Goal: Information Seeking & Learning: Learn about a topic

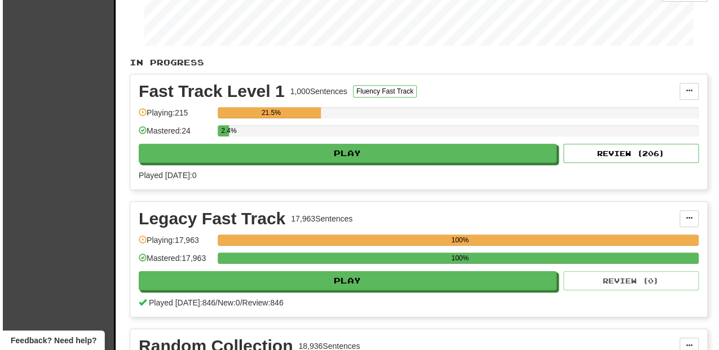
scroll to position [226, 0]
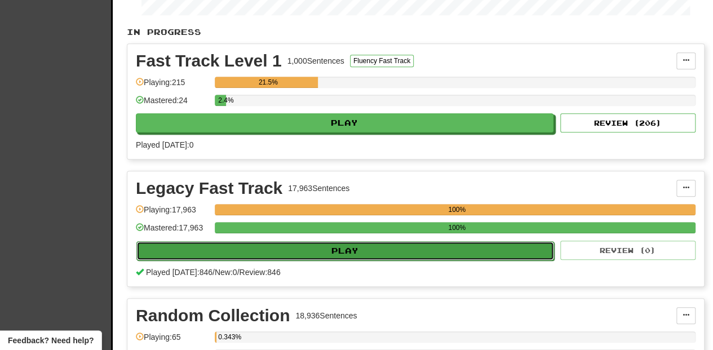
click at [317, 244] on button "Play" at bounding box center [345, 250] width 418 height 19
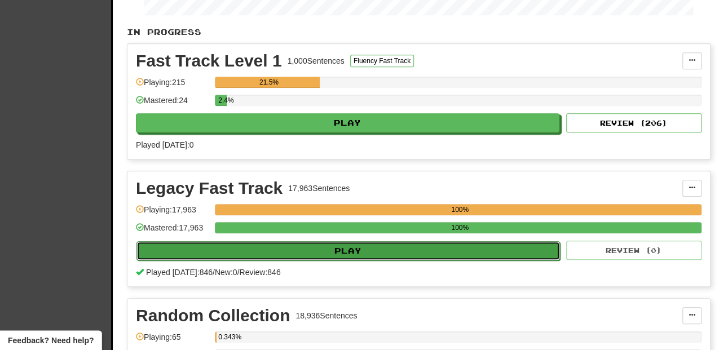
select select "**"
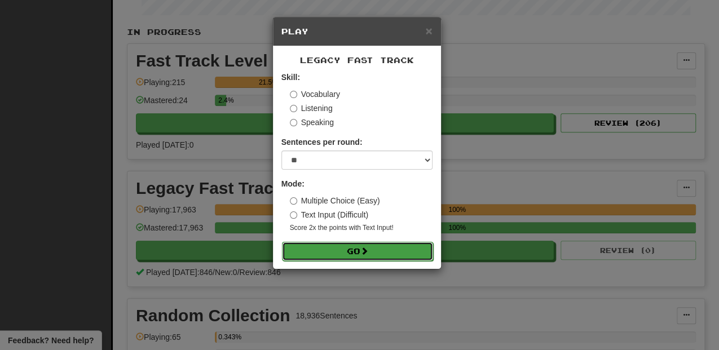
click at [316, 249] on button "Go" at bounding box center [357, 251] width 151 height 19
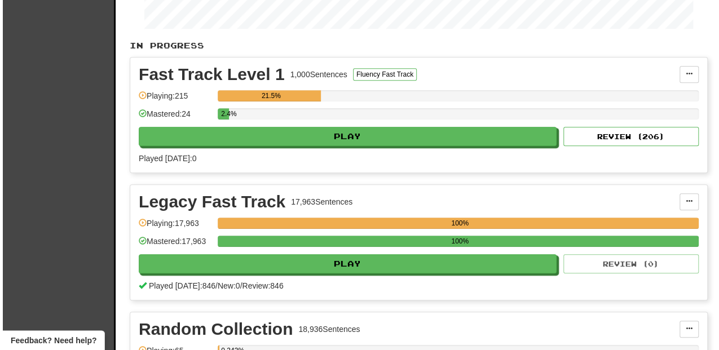
scroll to position [226, 0]
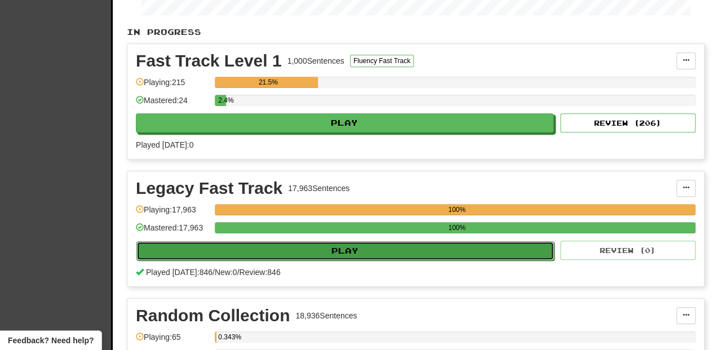
click at [343, 243] on button "Play" at bounding box center [345, 250] width 418 height 19
select select "**"
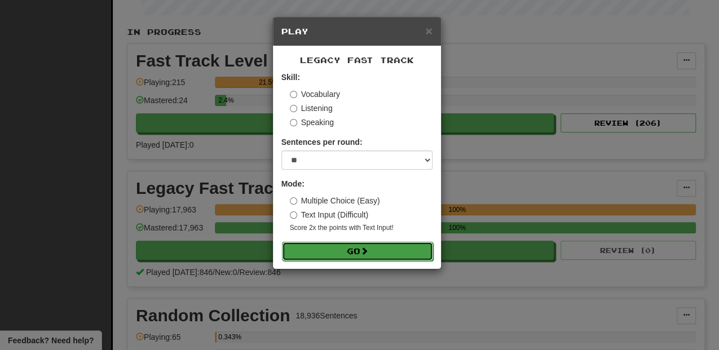
click at [344, 246] on button "Go" at bounding box center [357, 251] width 151 height 19
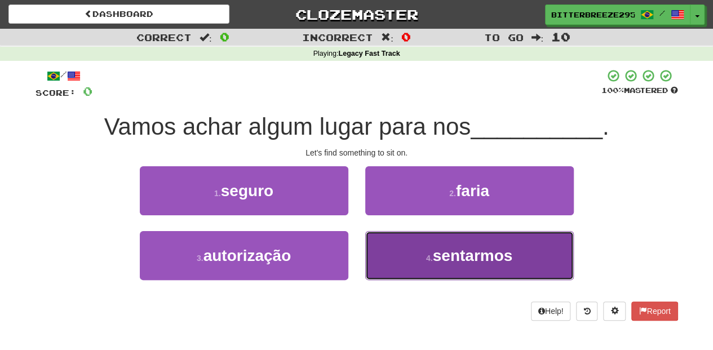
click at [385, 259] on button "4 . sentarmos" at bounding box center [469, 255] width 209 height 49
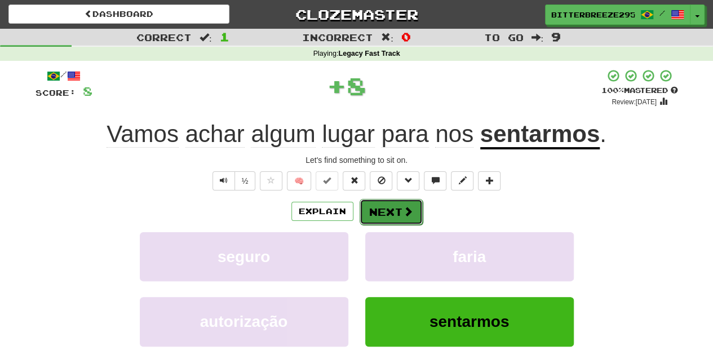
click at [379, 208] on button "Next" at bounding box center [391, 212] width 63 height 26
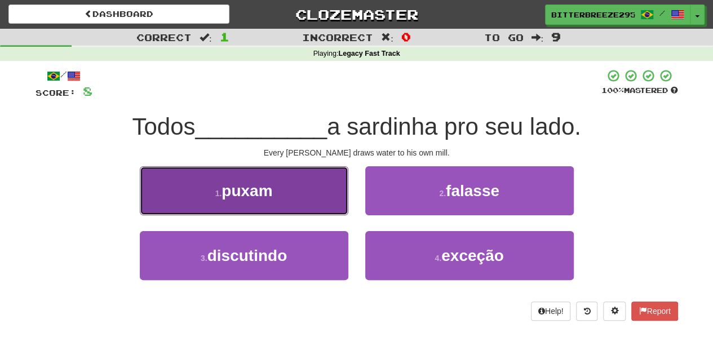
click at [329, 202] on button "1 . puxam" at bounding box center [244, 190] width 209 height 49
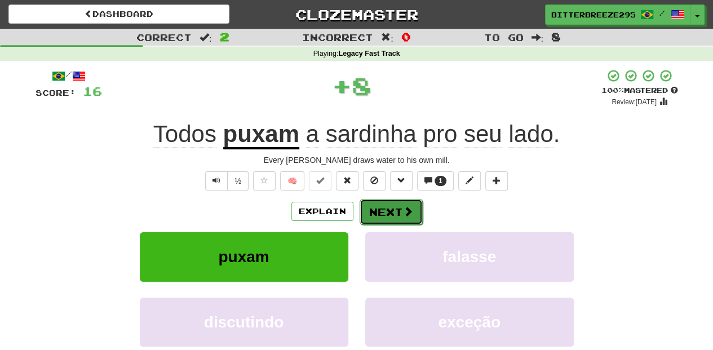
click at [369, 207] on button "Next" at bounding box center [391, 212] width 63 height 26
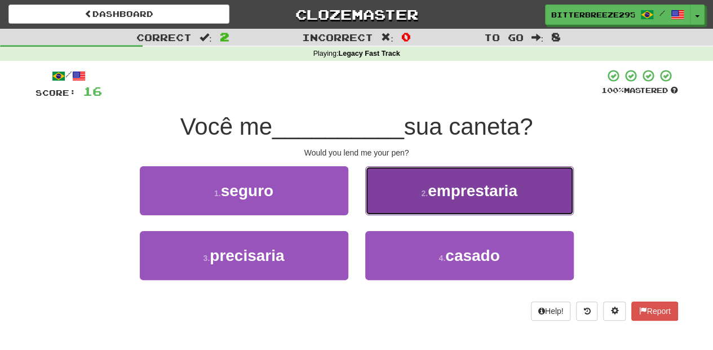
click at [389, 202] on button "2 . emprestaria" at bounding box center [469, 190] width 209 height 49
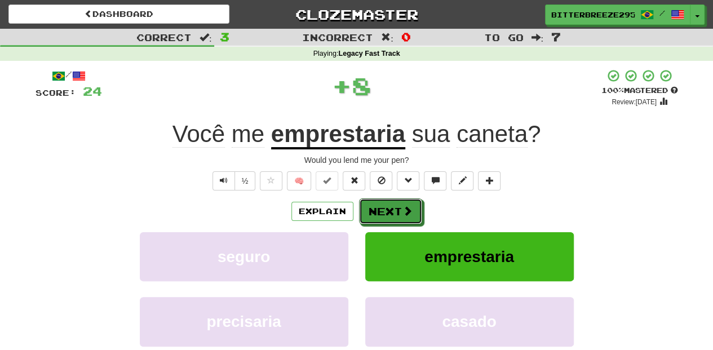
click at [389, 202] on button "Next" at bounding box center [390, 212] width 63 height 26
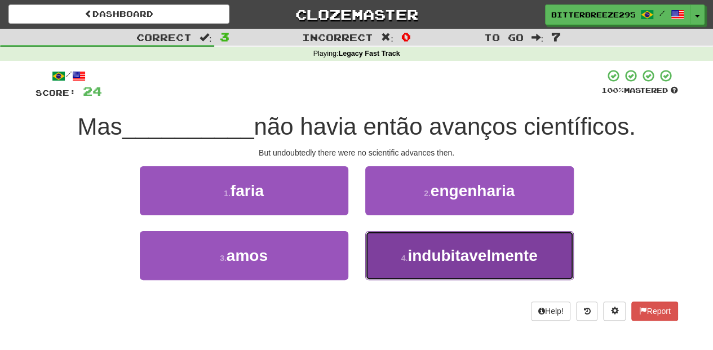
click at [400, 244] on button "4 . indubitavelmente" at bounding box center [469, 255] width 209 height 49
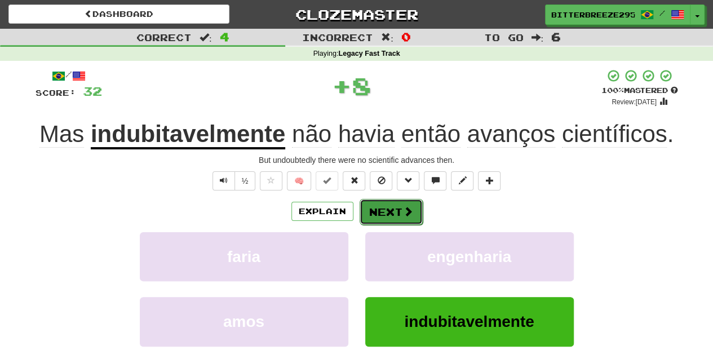
click at [391, 215] on button "Next" at bounding box center [391, 212] width 63 height 26
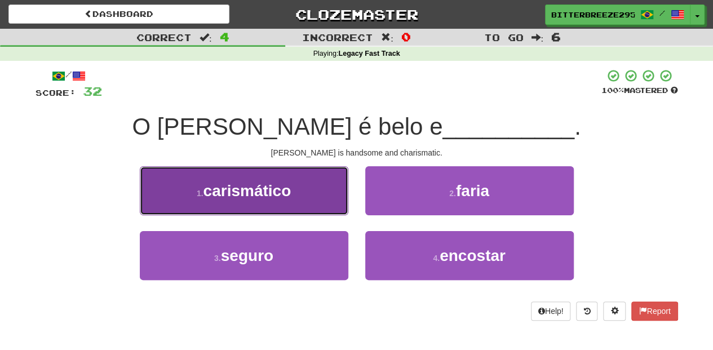
click at [319, 202] on button "1 . carismático" at bounding box center [244, 190] width 209 height 49
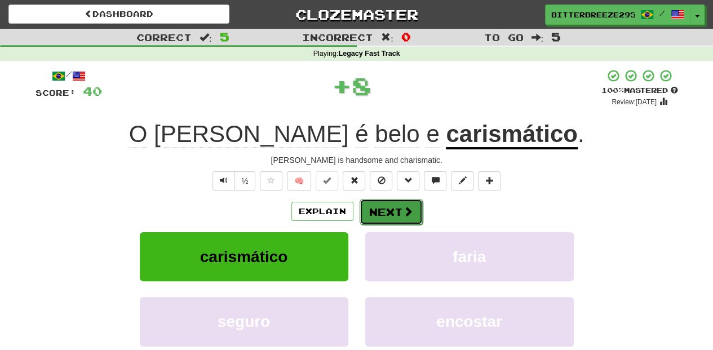
click at [377, 212] on button "Next" at bounding box center [391, 212] width 63 height 26
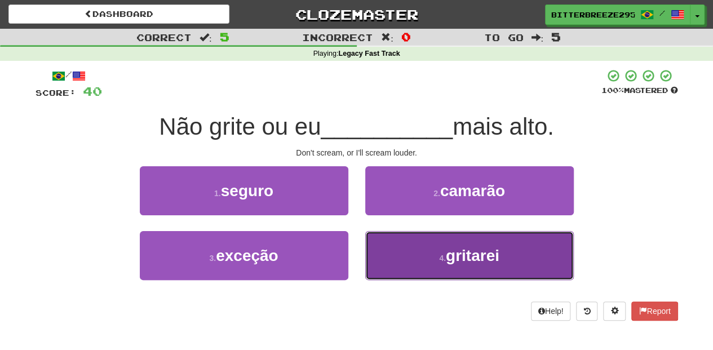
click at [380, 246] on button "4 . gritarei" at bounding box center [469, 255] width 209 height 49
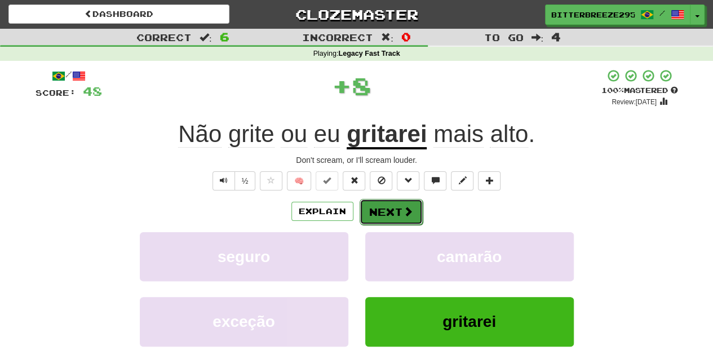
click at [374, 216] on button "Next" at bounding box center [391, 212] width 63 height 26
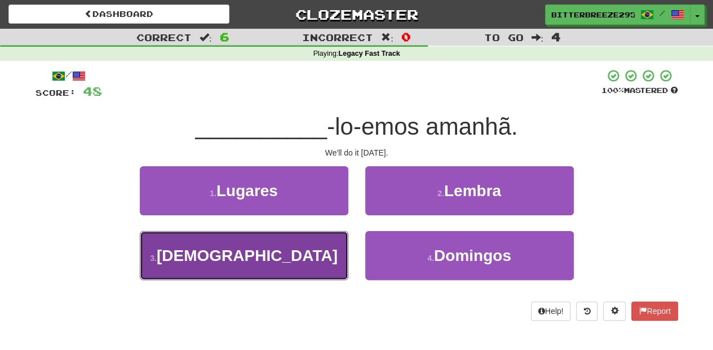
click at [315, 248] on button "3 . Fá" at bounding box center [244, 255] width 209 height 49
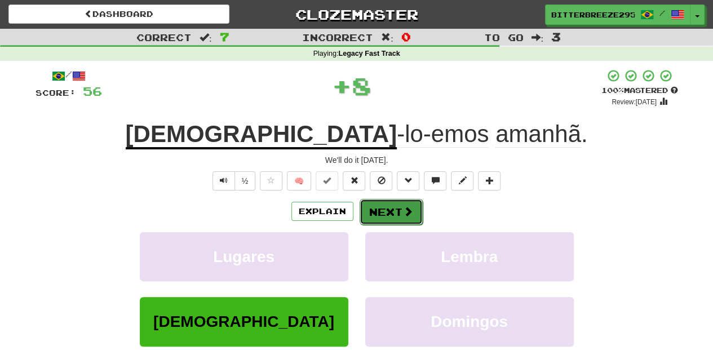
click at [374, 214] on button "Next" at bounding box center [391, 212] width 63 height 26
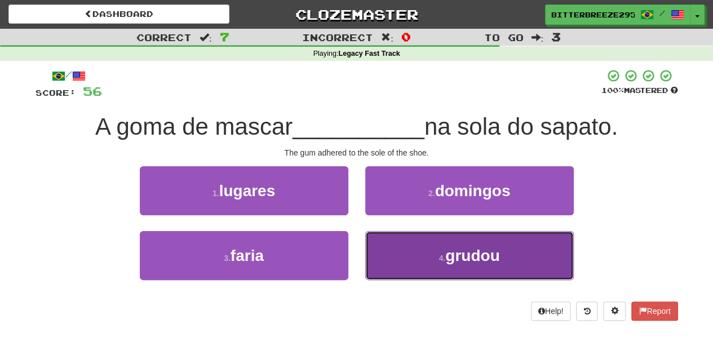
click at [382, 245] on button "4 . grudou" at bounding box center [469, 255] width 209 height 49
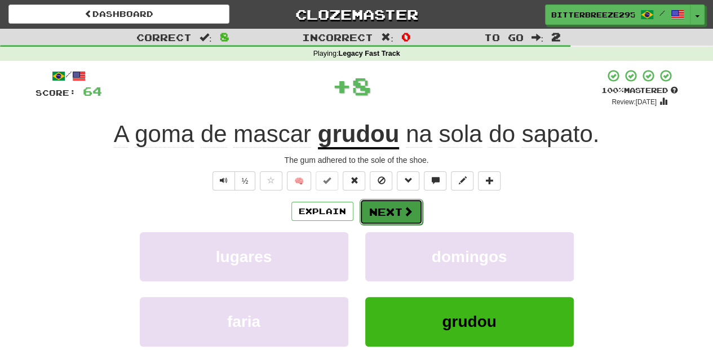
click at [376, 217] on button "Next" at bounding box center [391, 212] width 63 height 26
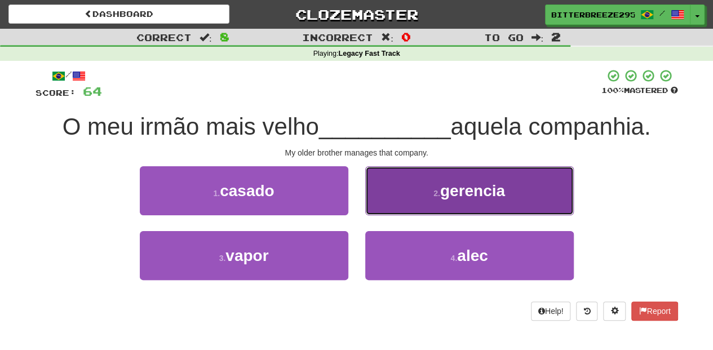
click at [375, 211] on button "2 . gerencia" at bounding box center [469, 190] width 209 height 49
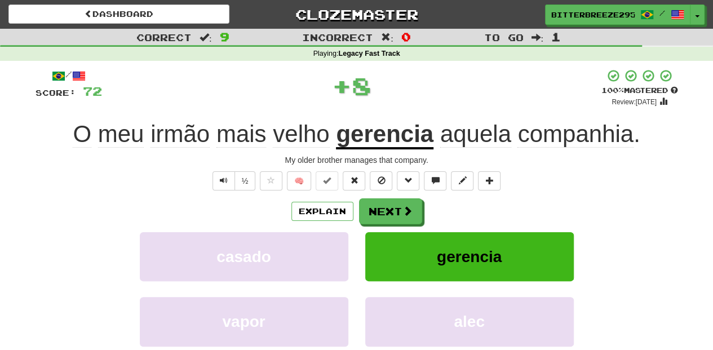
click at [375, 211] on button "Next" at bounding box center [390, 212] width 63 height 26
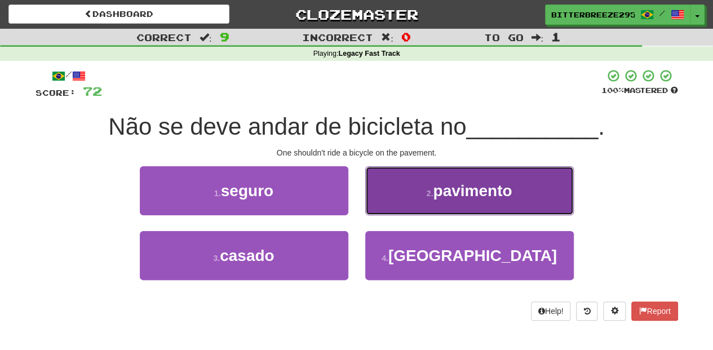
click at [381, 211] on button "2 . pavimento" at bounding box center [469, 190] width 209 height 49
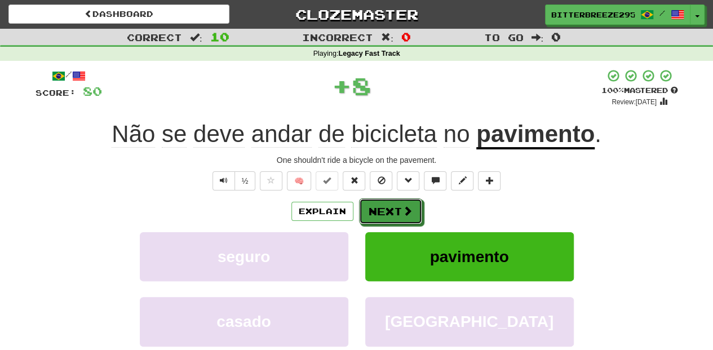
click at [381, 211] on button "Next" at bounding box center [390, 212] width 63 height 26
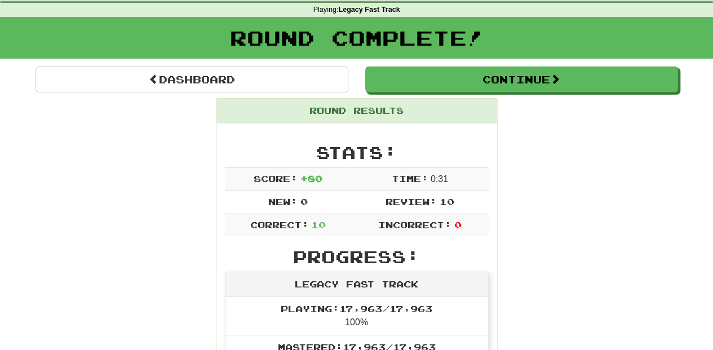
scroll to position [37, 0]
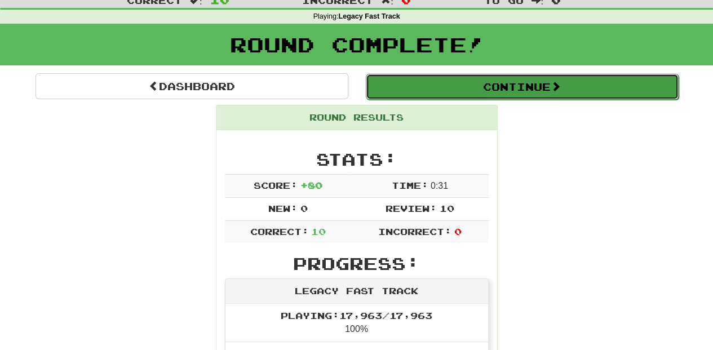
click at [429, 89] on button "Continue" at bounding box center [522, 87] width 313 height 26
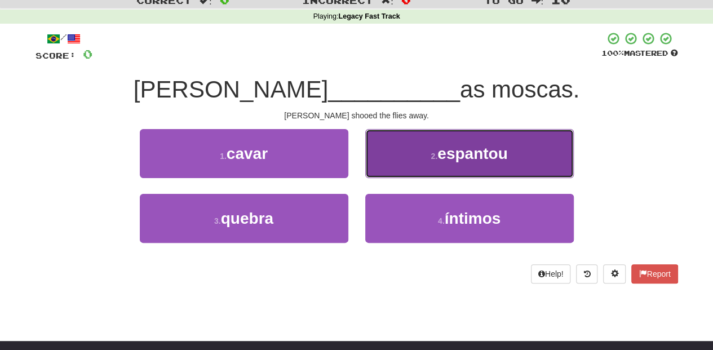
click at [407, 161] on button "2 . espantou" at bounding box center [469, 153] width 209 height 49
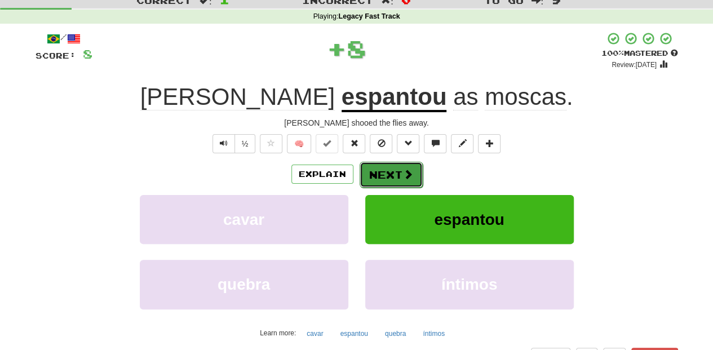
click at [399, 167] on button "Next" at bounding box center [391, 175] width 63 height 26
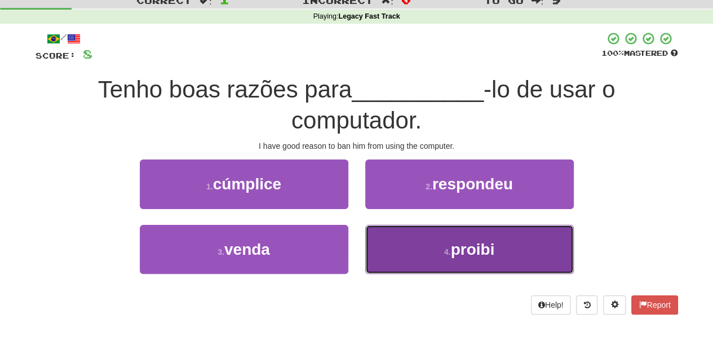
click at [400, 235] on button "4 . proibi" at bounding box center [469, 249] width 209 height 49
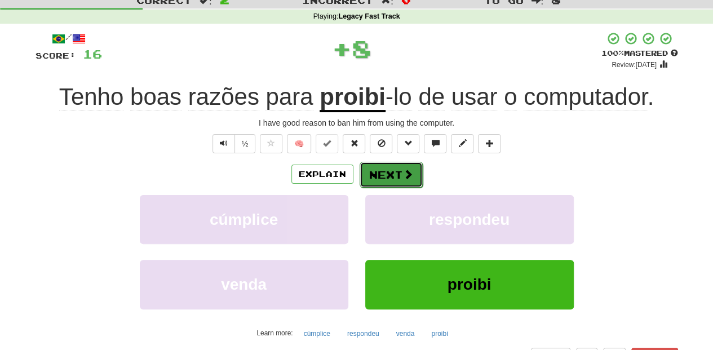
click at [376, 174] on button "Next" at bounding box center [391, 175] width 63 height 26
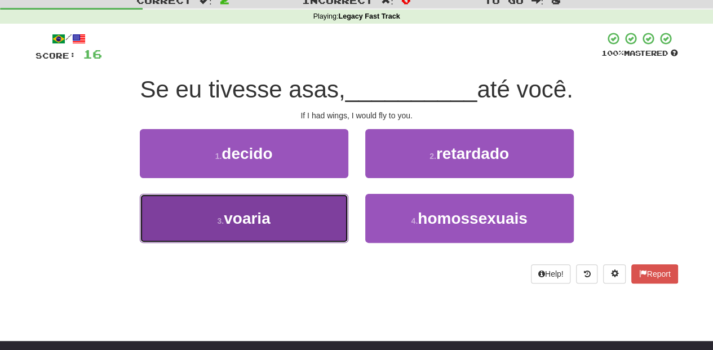
click at [314, 218] on button "3 . voaria" at bounding box center [244, 218] width 209 height 49
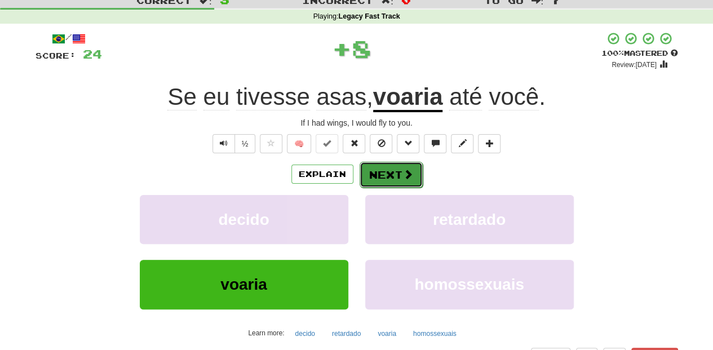
click at [371, 175] on button "Next" at bounding box center [391, 175] width 63 height 26
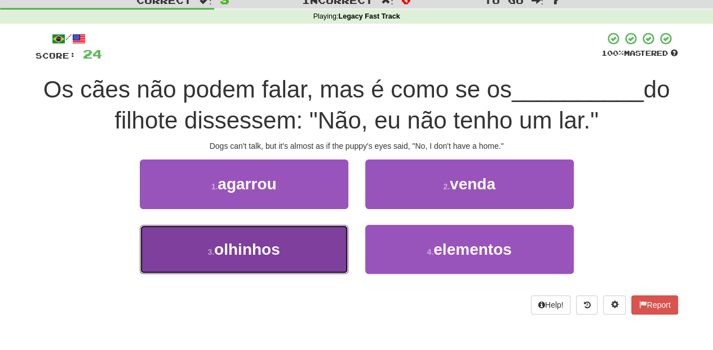
click at [301, 241] on button "3 . olhinhos" at bounding box center [244, 249] width 209 height 49
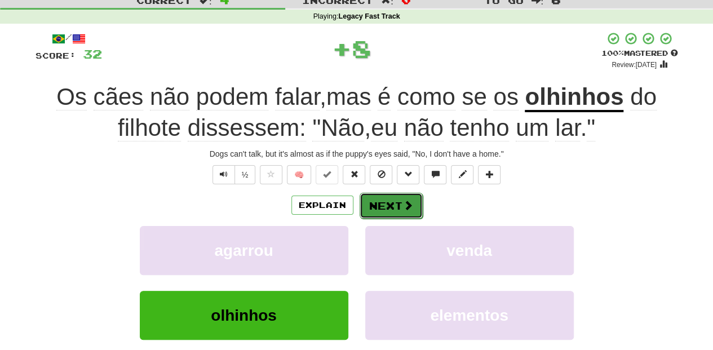
click at [365, 201] on button "Next" at bounding box center [391, 206] width 63 height 26
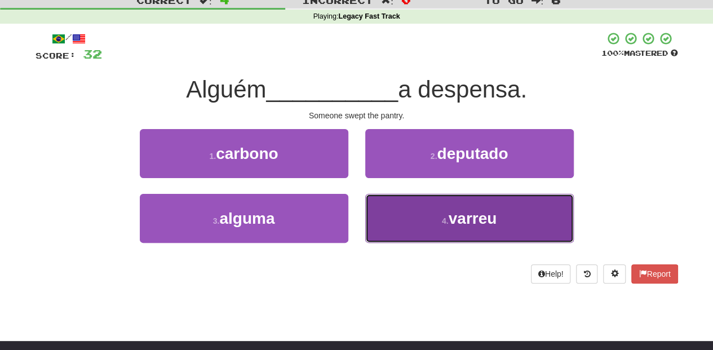
click at [411, 218] on button "4 . varreu" at bounding box center [469, 218] width 209 height 49
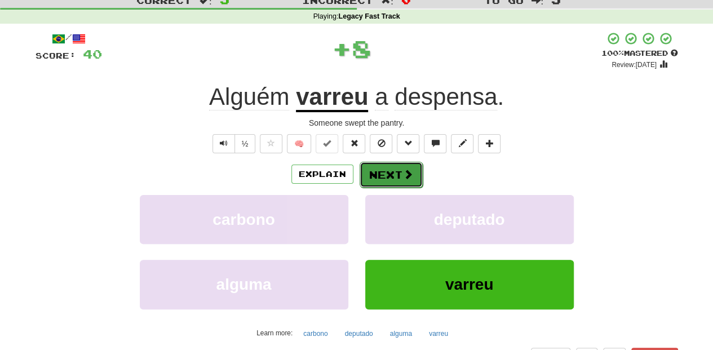
click at [388, 175] on button "Next" at bounding box center [391, 175] width 63 height 26
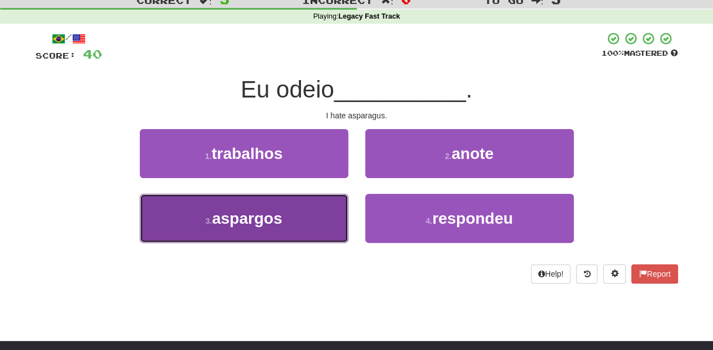
click at [306, 218] on button "3 . aspargos" at bounding box center [244, 218] width 209 height 49
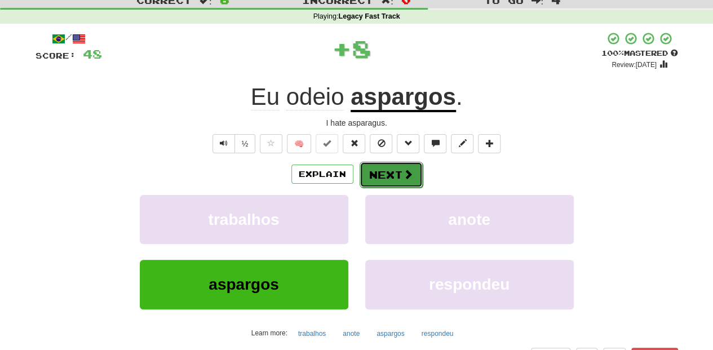
click at [373, 170] on button "Next" at bounding box center [391, 175] width 63 height 26
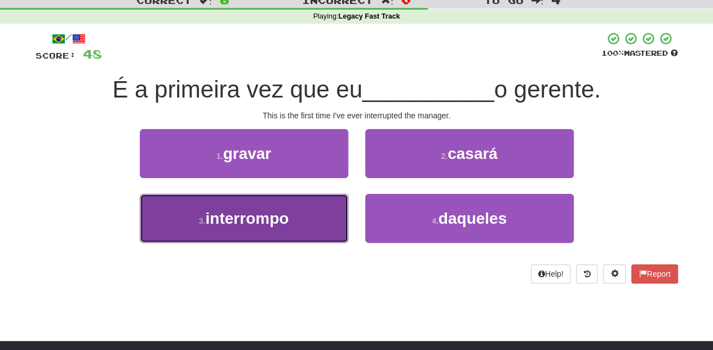
click at [308, 217] on button "3 . interrompo" at bounding box center [244, 218] width 209 height 49
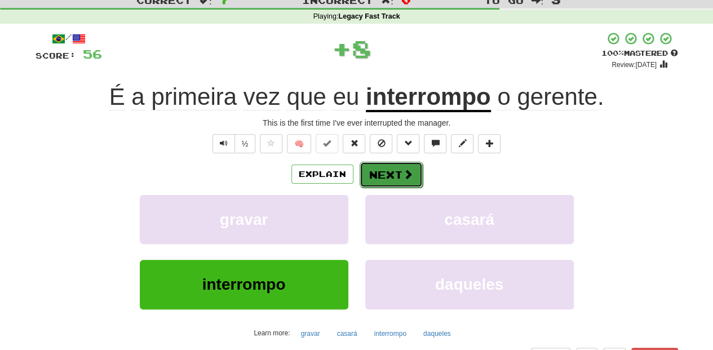
click at [369, 174] on button "Next" at bounding box center [391, 175] width 63 height 26
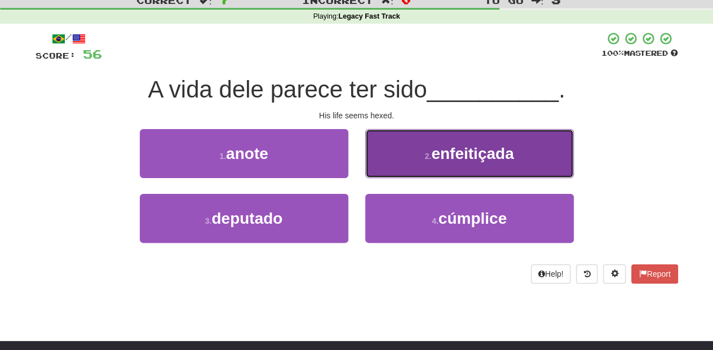
click at [396, 165] on button "2 . enfeitiçada" at bounding box center [469, 153] width 209 height 49
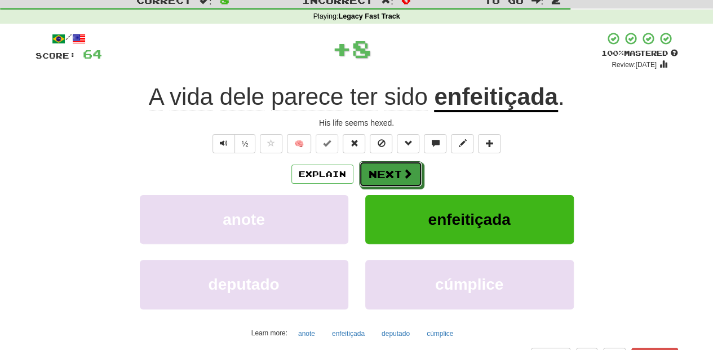
click at [394, 167] on button "Next" at bounding box center [390, 174] width 63 height 26
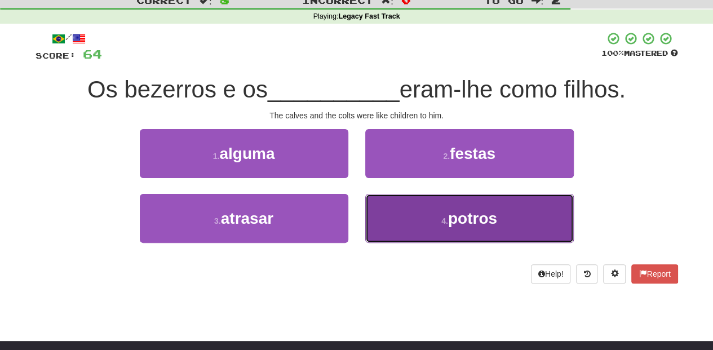
click at [384, 209] on button "4 . potros" at bounding box center [469, 218] width 209 height 49
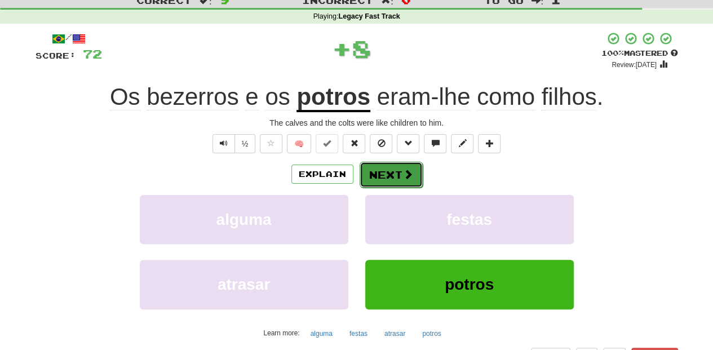
click at [377, 177] on button "Next" at bounding box center [391, 175] width 63 height 26
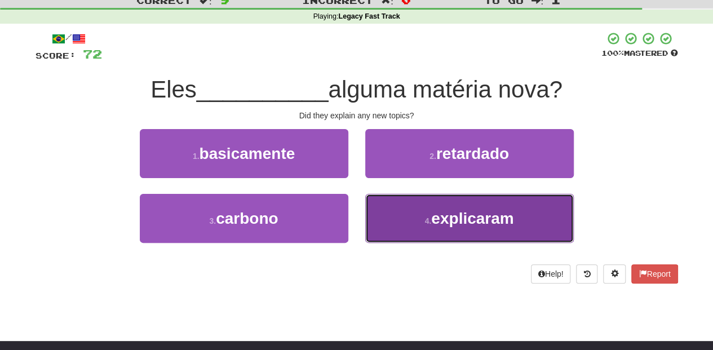
click at [404, 204] on button "4 . explicaram" at bounding box center [469, 218] width 209 height 49
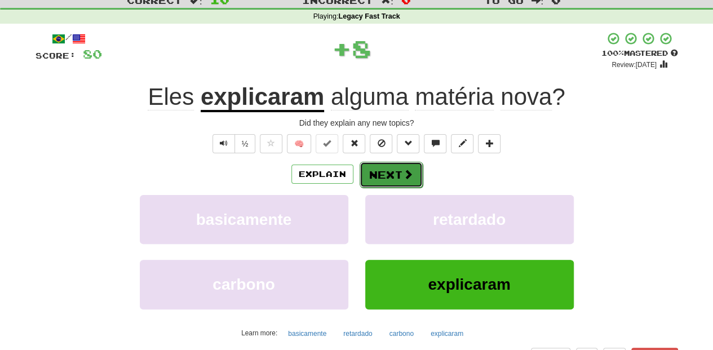
click at [393, 179] on button "Next" at bounding box center [391, 175] width 63 height 26
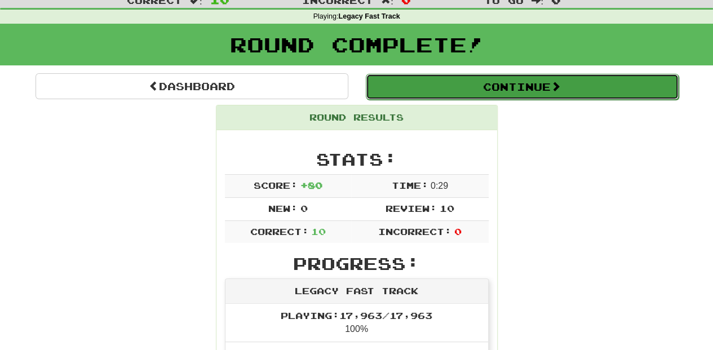
click at [402, 92] on button "Continue" at bounding box center [522, 87] width 313 height 26
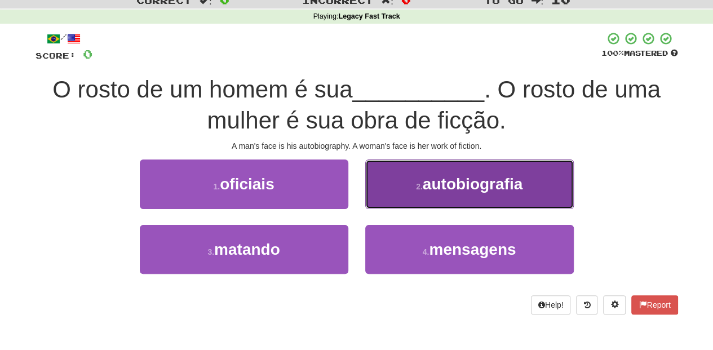
click at [387, 199] on button "2 . autobiografia" at bounding box center [469, 184] width 209 height 49
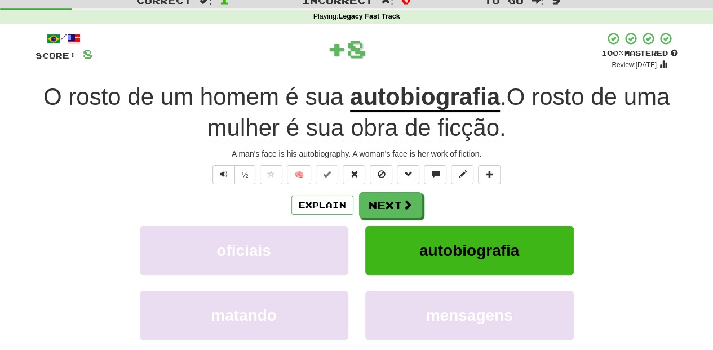
click at [387, 199] on button "Next" at bounding box center [390, 205] width 63 height 26
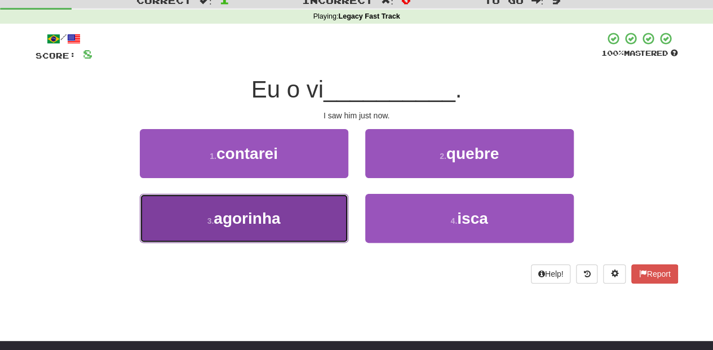
click at [303, 214] on button "3 . agorinha" at bounding box center [244, 218] width 209 height 49
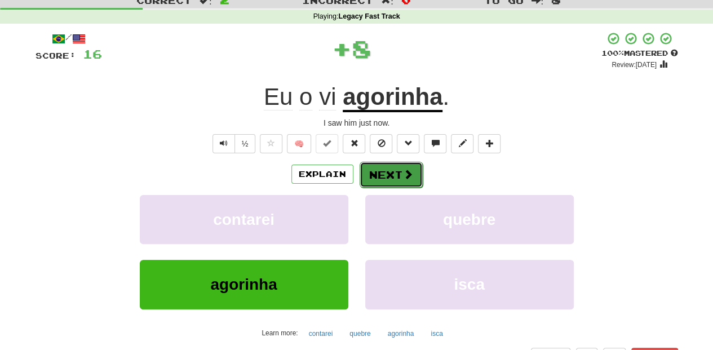
click at [376, 178] on button "Next" at bounding box center [391, 175] width 63 height 26
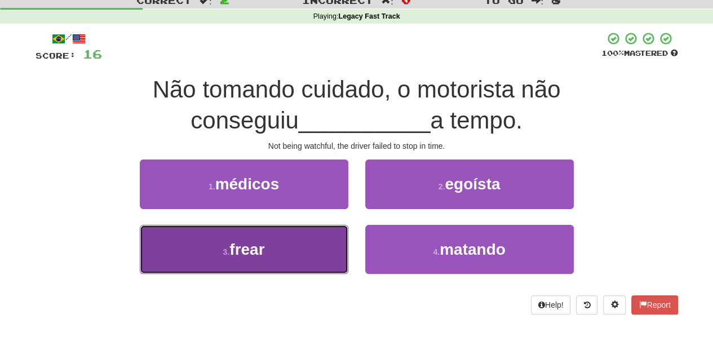
click at [294, 246] on button "3 . frear" at bounding box center [244, 249] width 209 height 49
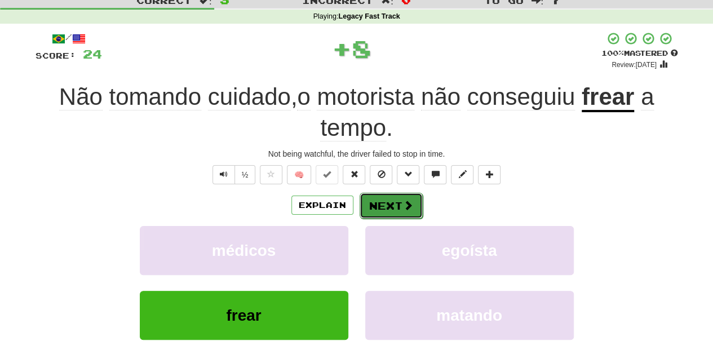
click at [368, 200] on button "Next" at bounding box center [391, 206] width 63 height 26
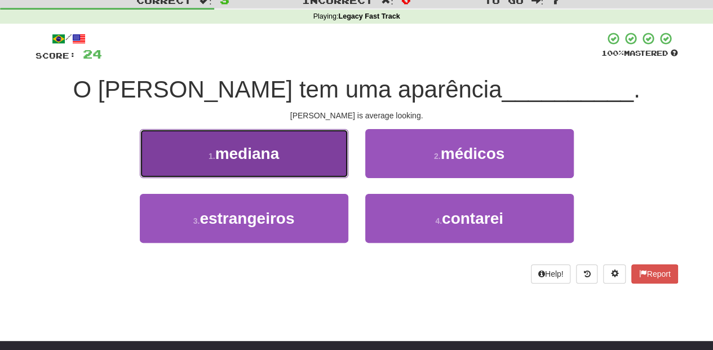
click at [312, 166] on button "1 . mediana" at bounding box center [244, 153] width 209 height 49
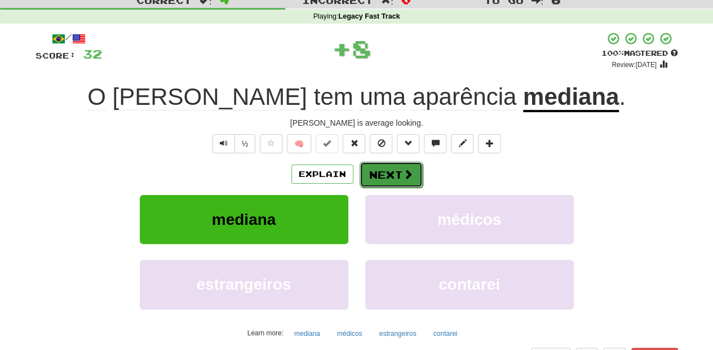
click at [360, 175] on button "Next" at bounding box center [391, 175] width 63 height 26
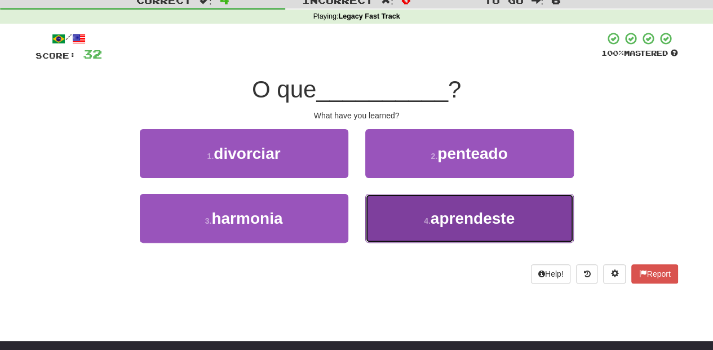
click at [387, 224] on button "4 . aprendeste" at bounding box center [469, 218] width 209 height 49
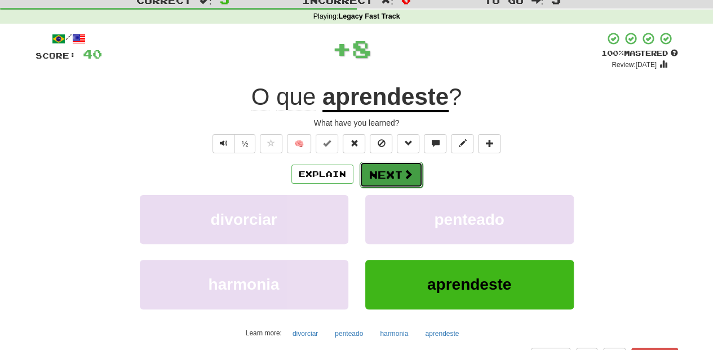
click at [387, 175] on button "Next" at bounding box center [391, 175] width 63 height 26
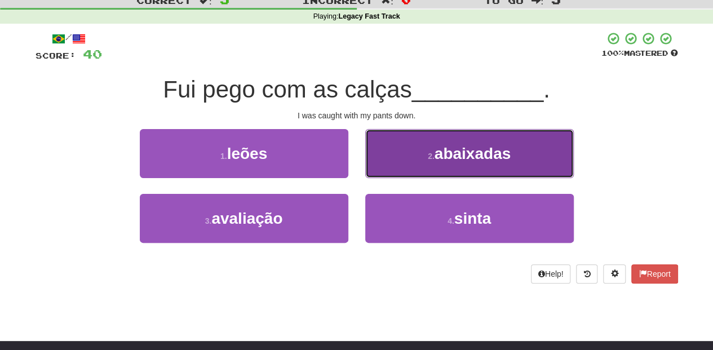
click at [387, 169] on button "2 . abaixadas" at bounding box center [469, 153] width 209 height 49
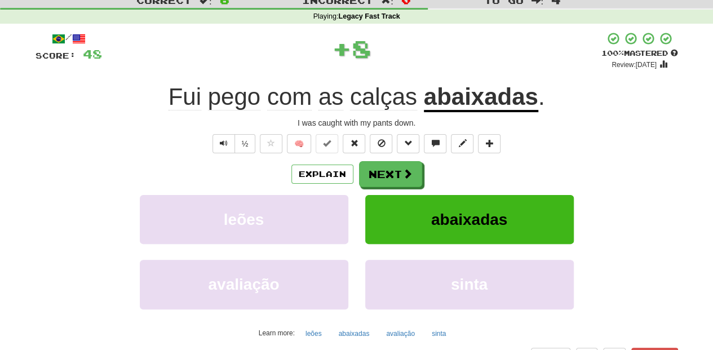
click at [387, 169] on button "Next" at bounding box center [390, 174] width 63 height 26
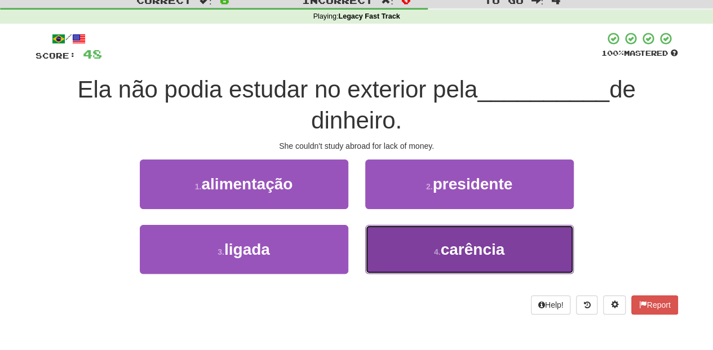
click at [398, 252] on button "4 . carência" at bounding box center [469, 249] width 209 height 49
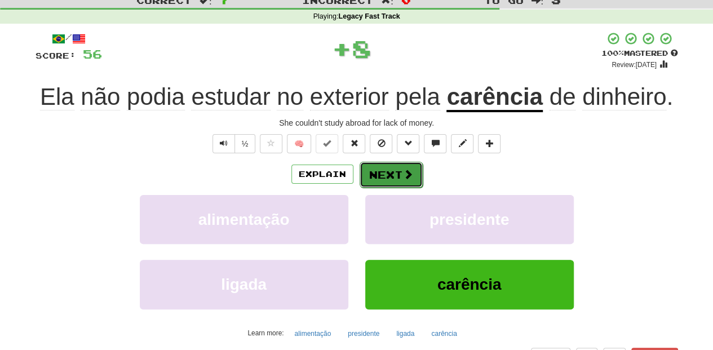
click at [385, 175] on button "Next" at bounding box center [391, 175] width 63 height 26
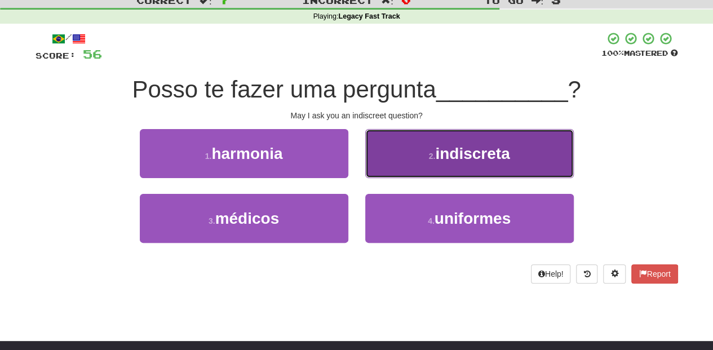
click at [390, 164] on button "2 . indiscreta" at bounding box center [469, 153] width 209 height 49
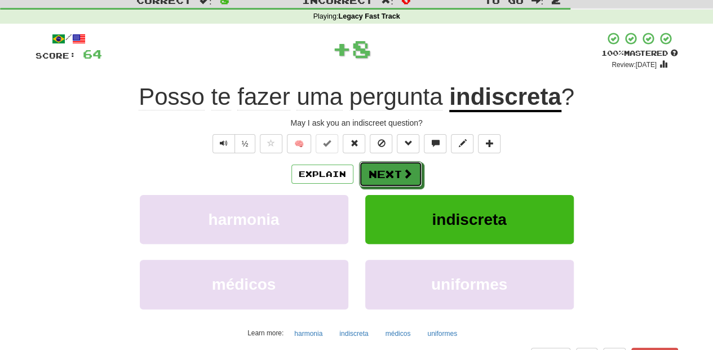
click at [379, 170] on button "Next" at bounding box center [390, 174] width 63 height 26
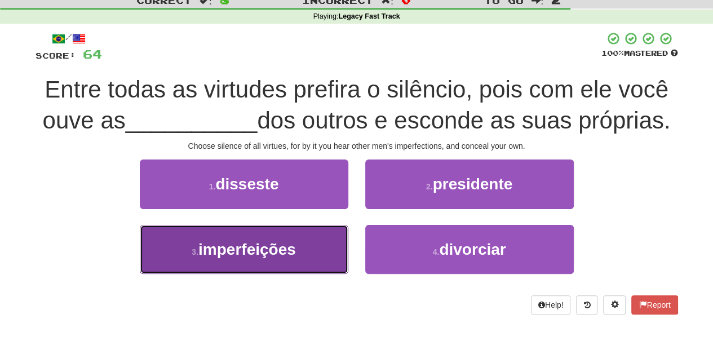
click at [321, 241] on button "3 . imperfeições" at bounding box center [244, 249] width 209 height 49
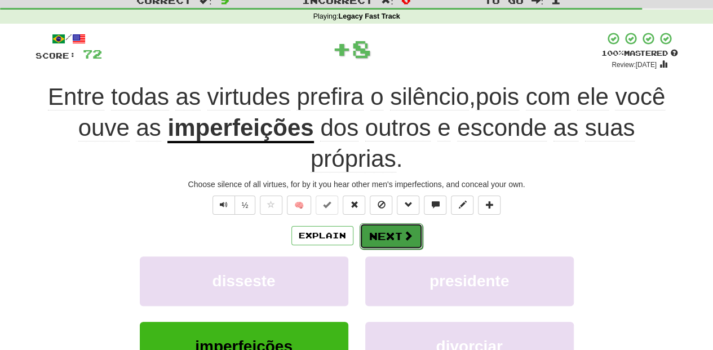
click at [382, 231] on button "Next" at bounding box center [391, 236] width 63 height 26
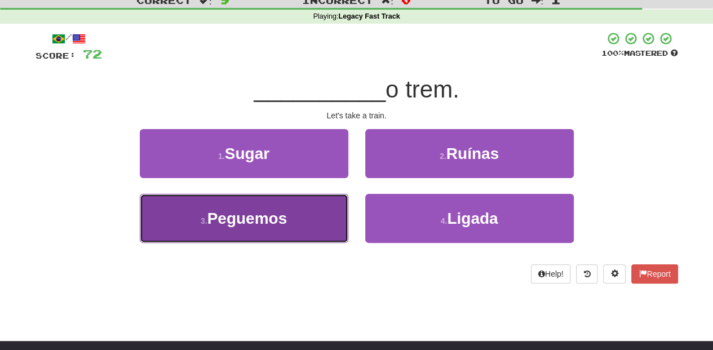
click at [324, 219] on button "3 . Peguemos" at bounding box center [244, 218] width 209 height 49
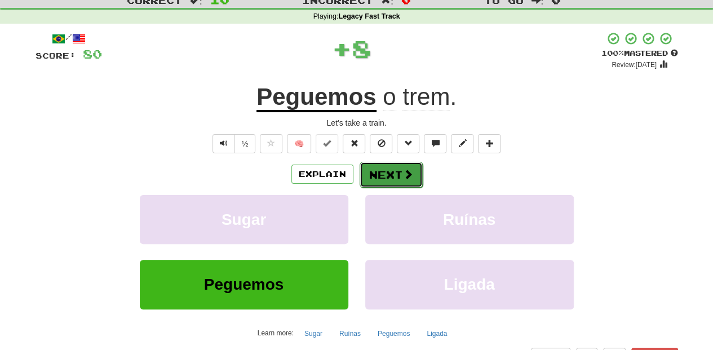
click at [387, 175] on button "Next" at bounding box center [391, 175] width 63 height 26
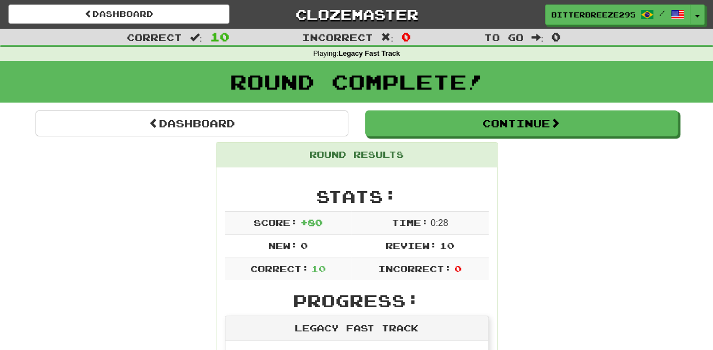
scroll to position [0, 0]
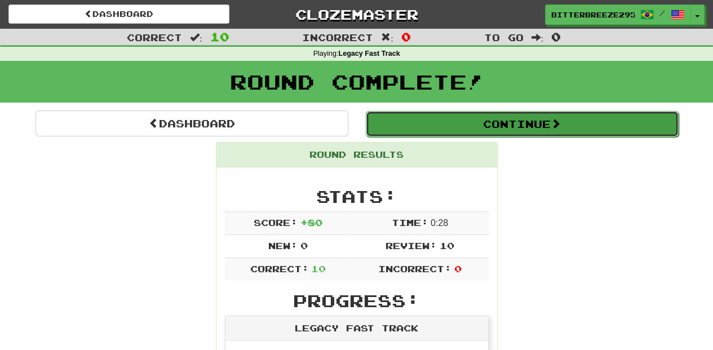
click at [436, 117] on button "Continue" at bounding box center [522, 124] width 313 height 26
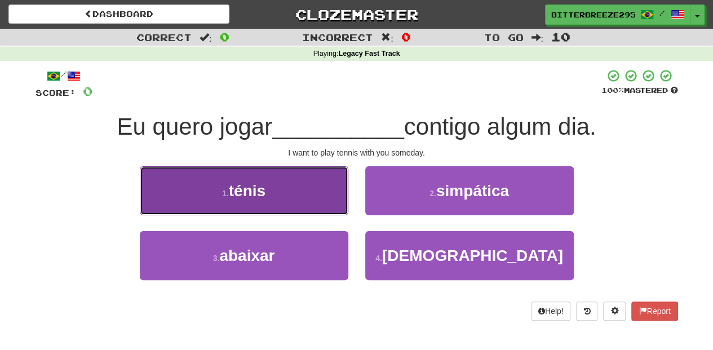
click at [328, 201] on button "1 . ténis" at bounding box center [244, 190] width 209 height 49
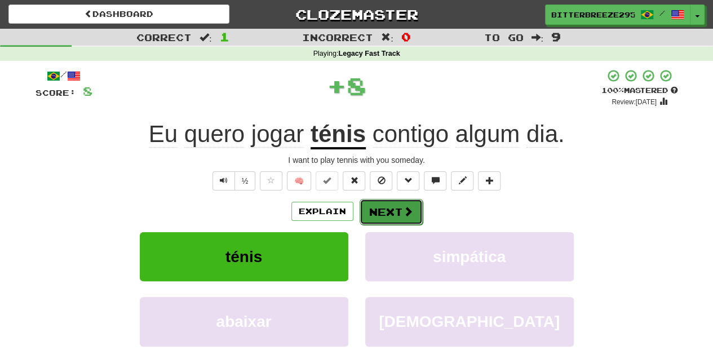
click at [374, 209] on button "Next" at bounding box center [391, 212] width 63 height 26
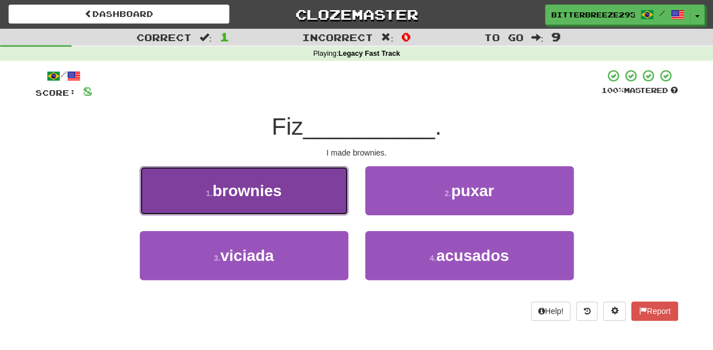
click at [312, 204] on button "1 . brownies" at bounding box center [244, 190] width 209 height 49
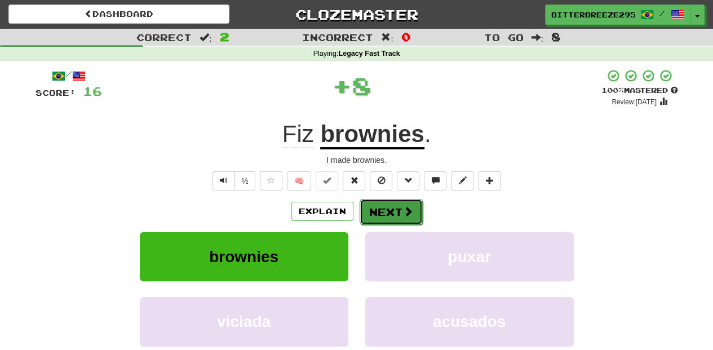
click at [381, 216] on button "Next" at bounding box center [391, 212] width 63 height 26
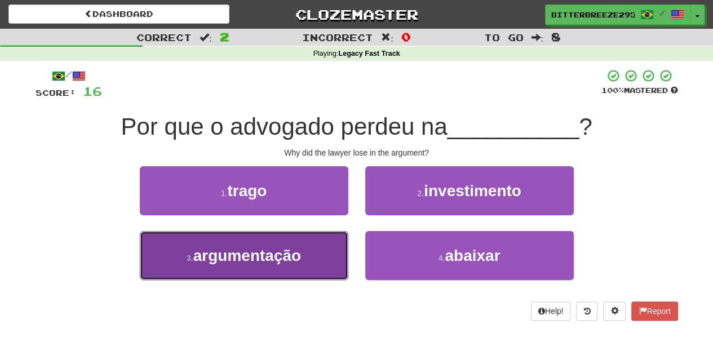
click at [321, 245] on button "3 . argumentação" at bounding box center [244, 255] width 209 height 49
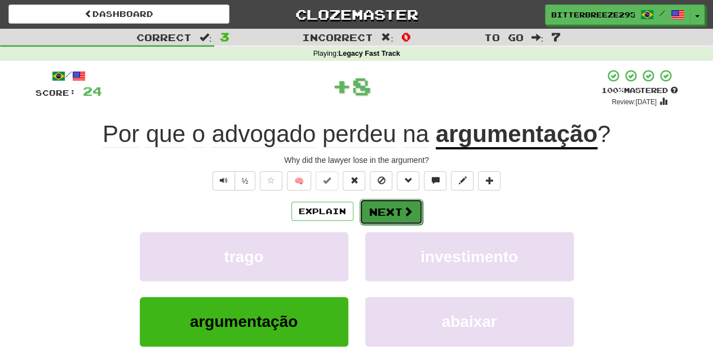
click at [379, 214] on button "Next" at bounding box center [391, 212] width 63 height 26
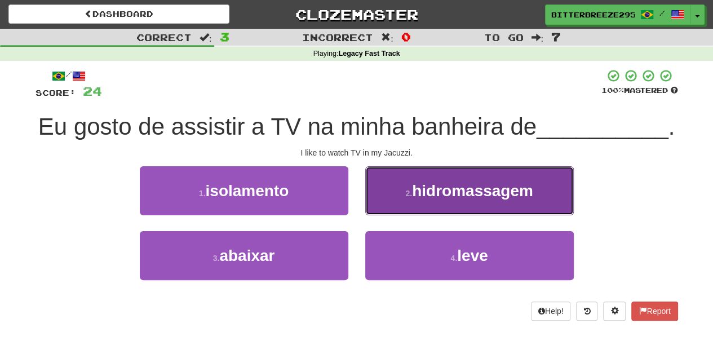
click at [374, 215] on button "2 . hidromassagem" at bounding box center [469, 190] width 209 height 49
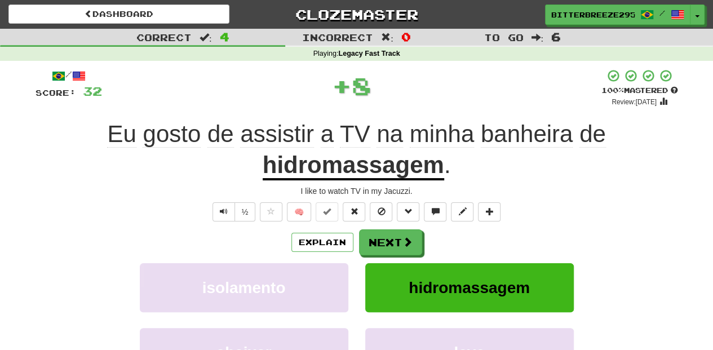
click at [374, 230] on div "Explain Next" at bounding box center [357, 243] width 643 height 26
click at [374, 241] on button "Next" at bounding box center [391, 243] width 63 height 26
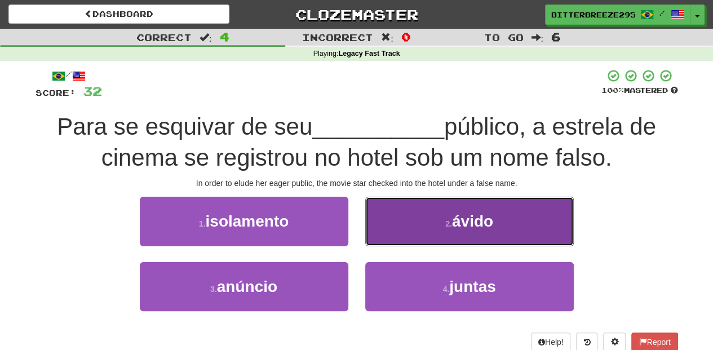
click at [384, 232] on button "2 . ávido" at bounding box center [469, 221] width 209 height 49
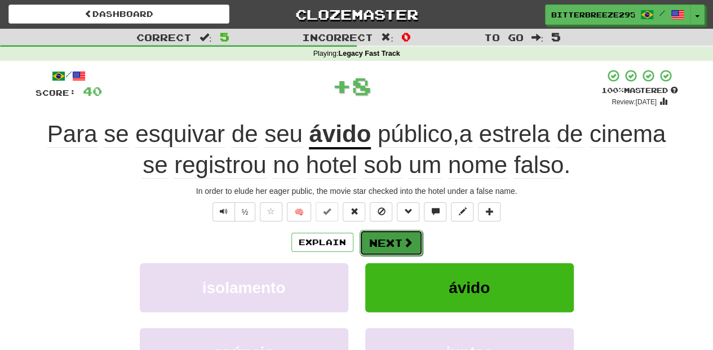
click at [381, 235] on button "Next" at bounding box center [391, 243] width 63 height 26
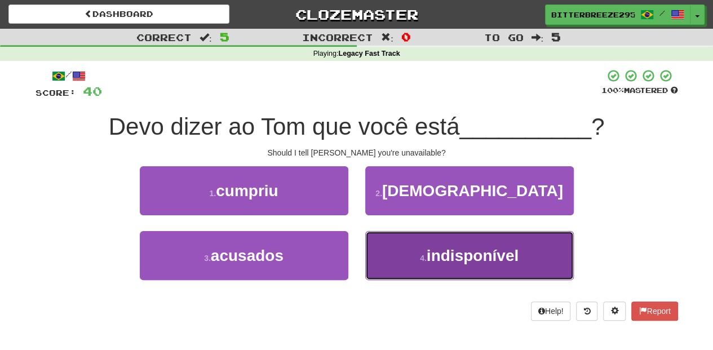
click at [379, 245] on button "4 . indisponível" at bounding box center [469, 255] width 209 height 49
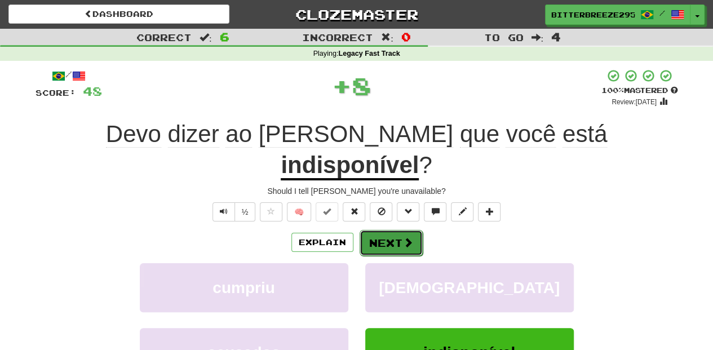
click at [372, 230] on button "Next" at bounding box center [391, 243] width 63 height 26
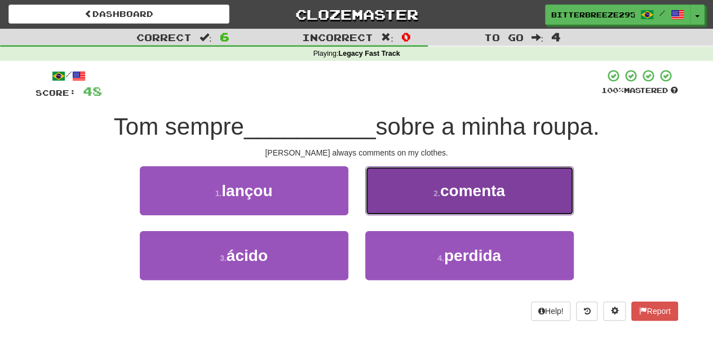
click at [393, 193] on button "2 . comenta" at bounding box center [469, 190] width 209 height 49
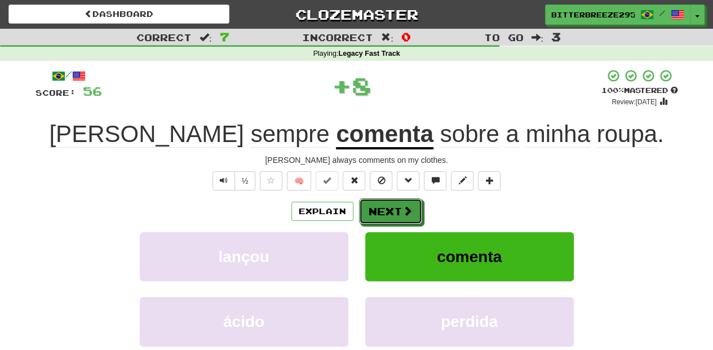
click at [386, 208] on button "Next" at bounding box center [390, 212] width 63 height 26
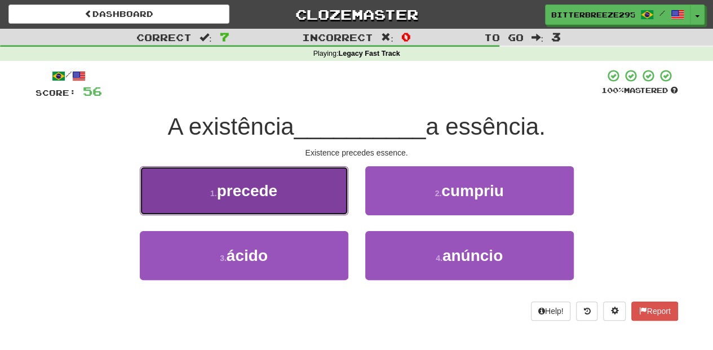
click at [319, 205] on button "1 . precede" at bounding box center [244, 190] width 209 height 49
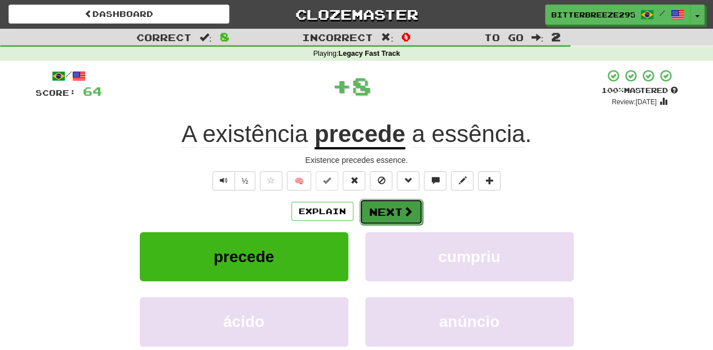
click at [371, 211] on button "Next" at bounding box center [391, 212] width 63 height 26
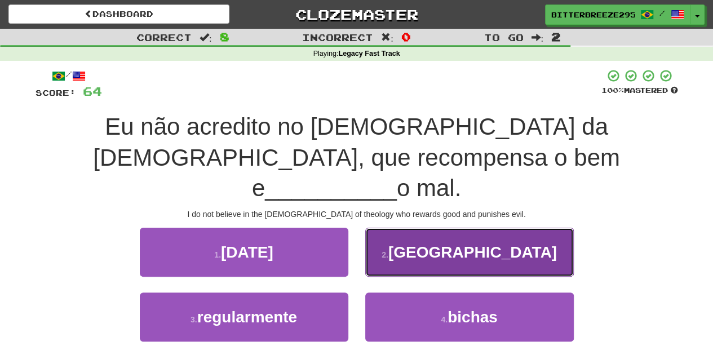
click at [370, 236] on button "2 . pune" at bounding box center [469, 252] width 209 height 49
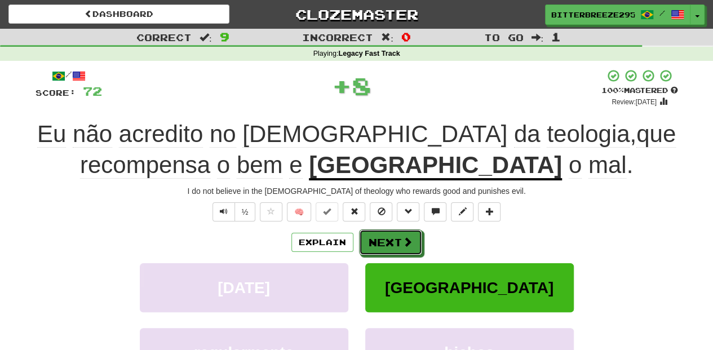
click at [370, 236] on button "Next" at bounding box center [390, 243] width 63 height 26
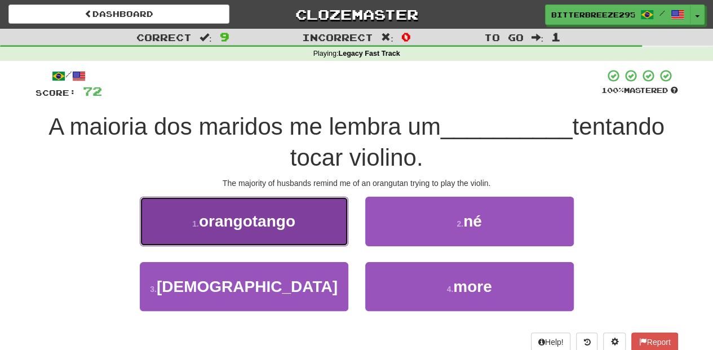
click at [323, 226] on button "1 . orangotango" at bounding box center [244, 221] width 209 height 49
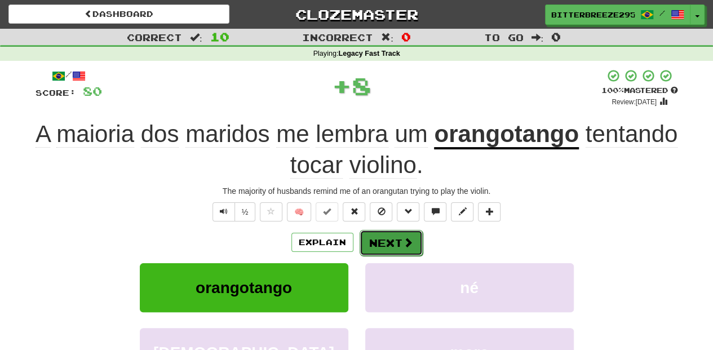
click at [373, 231] on button "Next" at bounding box center [391, 243] width 63 height 26
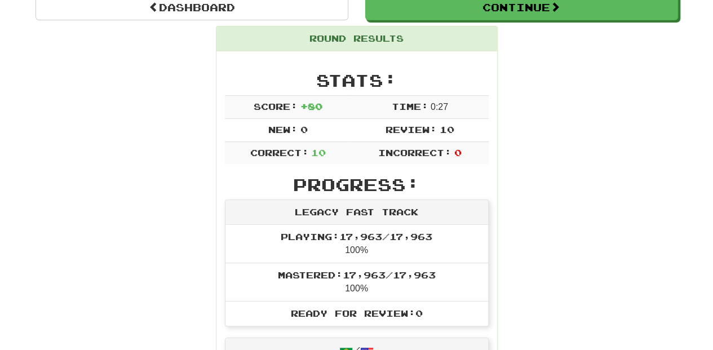
scroll to position [37, 0]
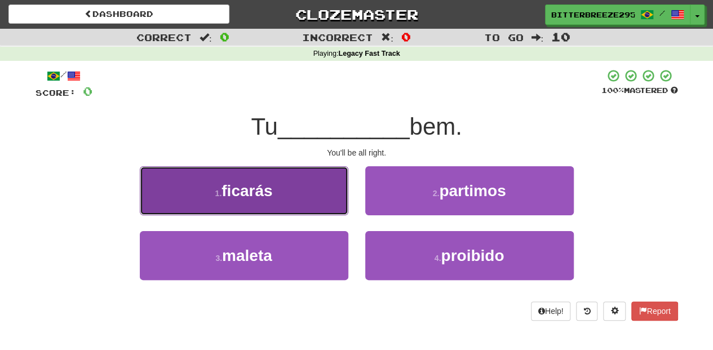
click at [335, 212] on button "1 . ficarás" at bounding box center [244, 190] width 209 height 49
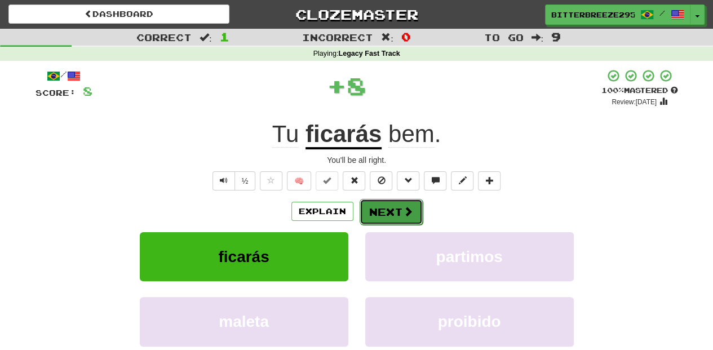
click at [368, 207] on button "Next" at bounding box center [391, 212] width 63 height 26
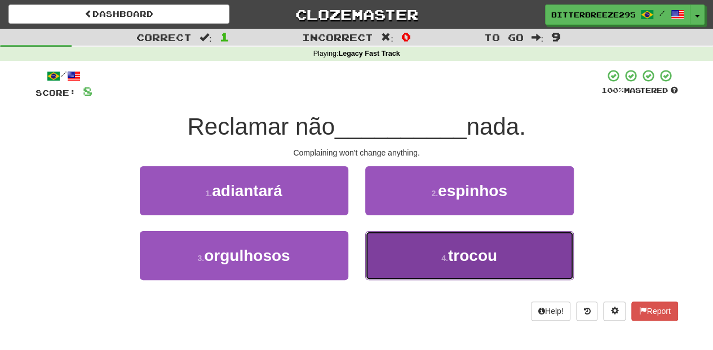
click at [386, 249] on button "4 . trocou" at bounding box center [469, 255] width 209 height 49
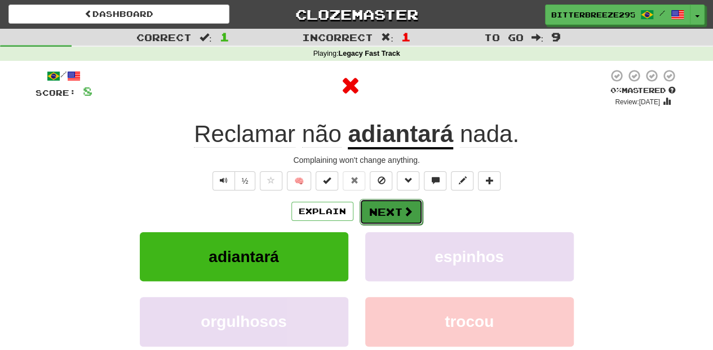
click at [384, 214] on button "Next" at bounding box center [391, 212] width 63 height 26
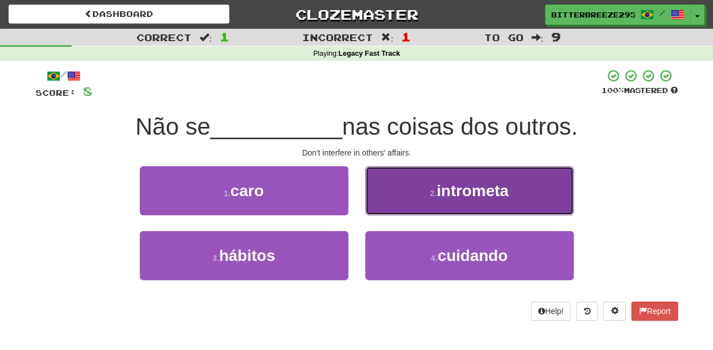
click at [389, 204] on button "2 . intrometa" at bounding box center [469, 190] width 209 height 49
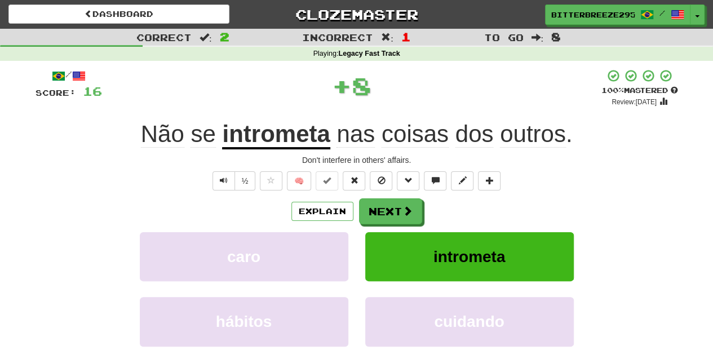
click at [389, 205] on button "Next" at bounding box center [390, 212] width 63 height 26
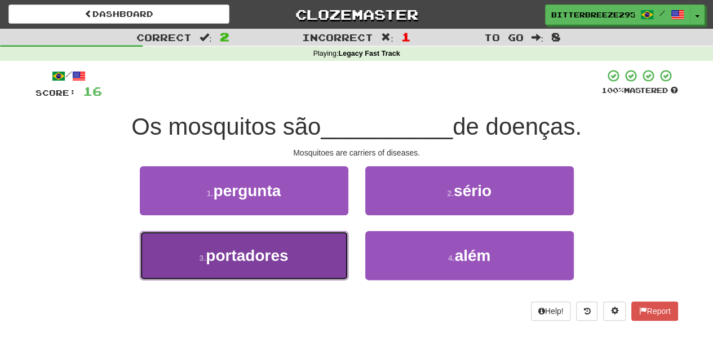
click at [289, 253] on button "3 . portadores" at bounding box center [244, 255] width 209 height 49
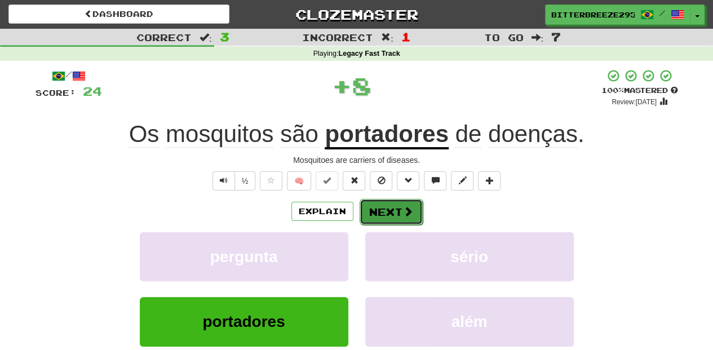
click at [368, 208] on button "Next" at bounding box center [391, 212] width 63 height 26
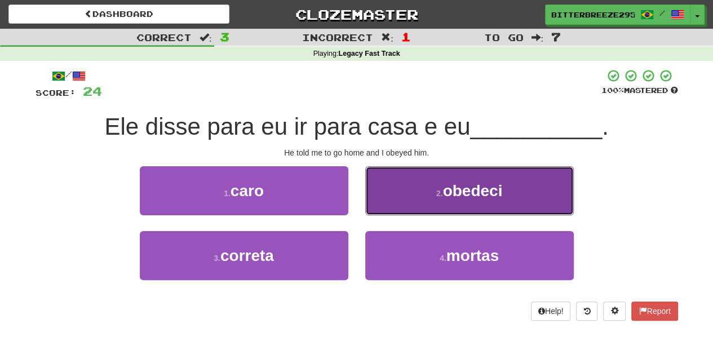
click at [384, 202] on button "2 . obedeci" at bounding box center [469, 190] width 209 height 49
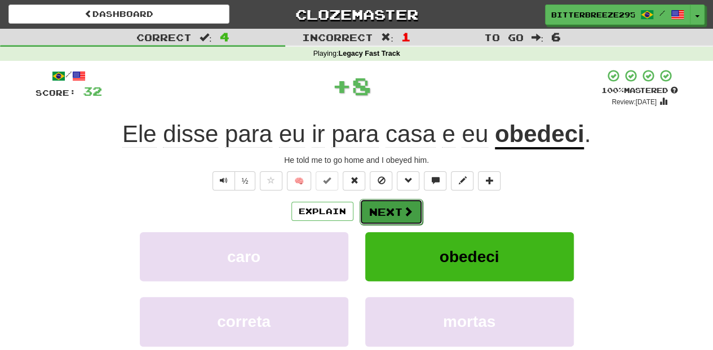
click at [384, 202] on button "Next" at bounding box center [391, 212] width 63 height 26
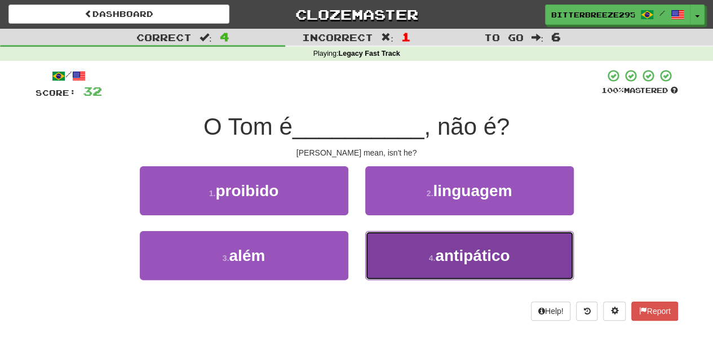
click at [387, 249] on button "4 . antipático" at bounding box center [469, 255] width 209 height 49
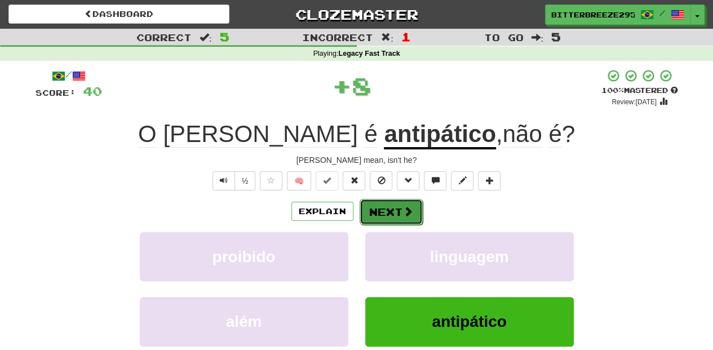
click at [382, 213] on button "Next" at bounding box center [391, 212] width 63 height 26
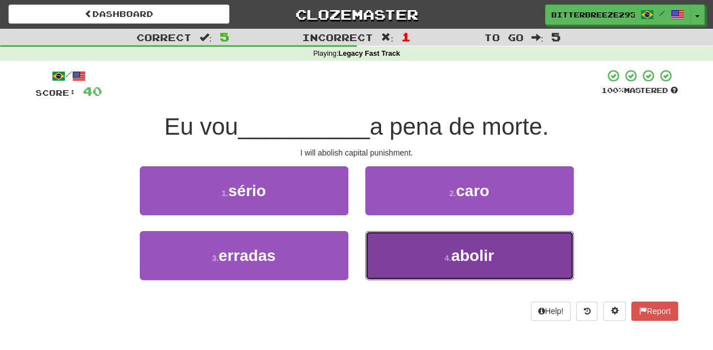
click at [385, 241] on button "4 . abolir" at bounding box center [469, 255] width 209 height 49
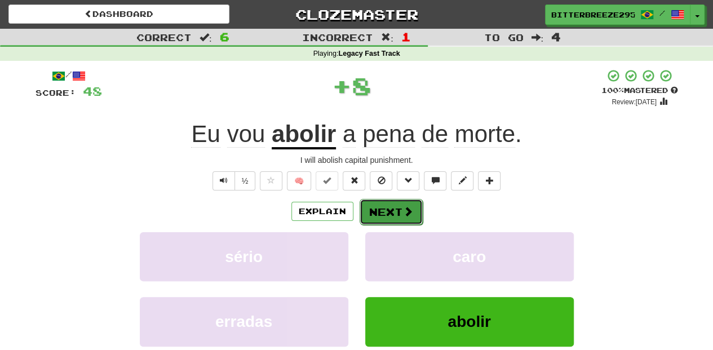
click at [376, 212] on button "Next" at bounding box center [391, 212] width 63 height 26
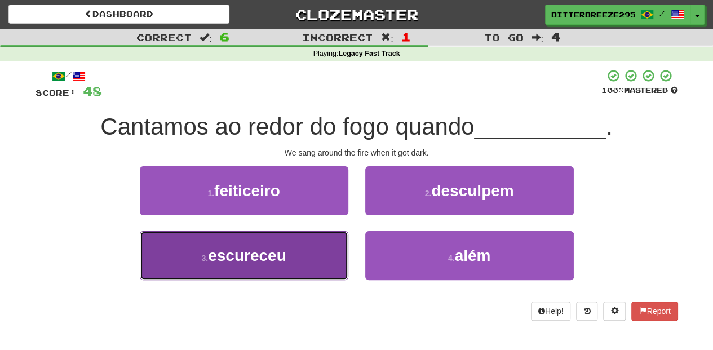
click at [315, 252] on button "3 . escureceu" at bounding box center [244, 255] width 209 height 49
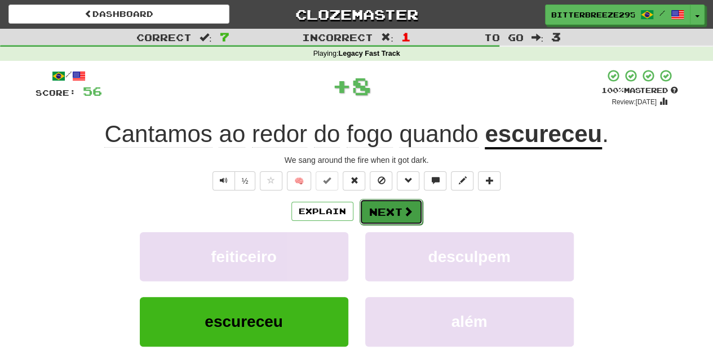
click at [383, 211] on button "Next" at bounding box center [391, 212] width 63 height 26
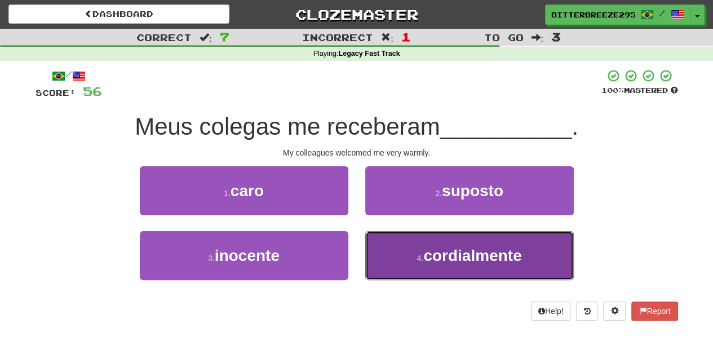
click at [391, 246] on button "4 . cordialmente" at bounding box center [469, 255] width 209 height 49
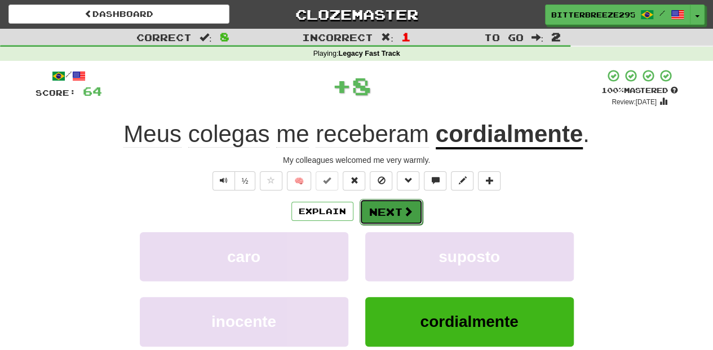
click at [379, 213] on button "Next" at bounding box center [391, 212] width 63 height 26
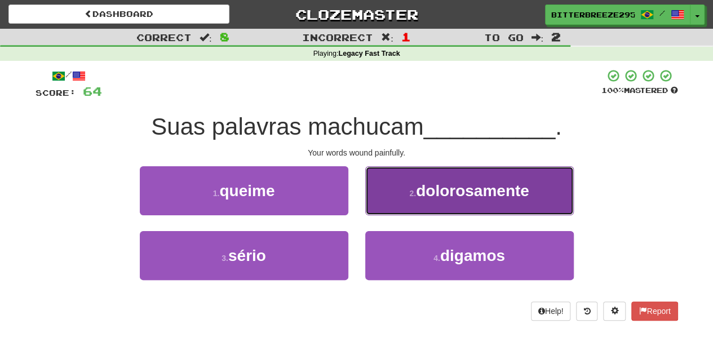
click at [380, 201] on button "2 . dolorosamente" at bounding box center [469, 190] width 209 height 49
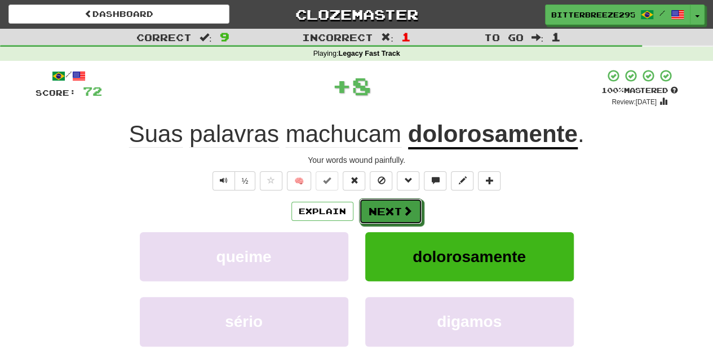
click at [380, 201] on button "Next" at bounding box center [390, 212] width 63 height 26
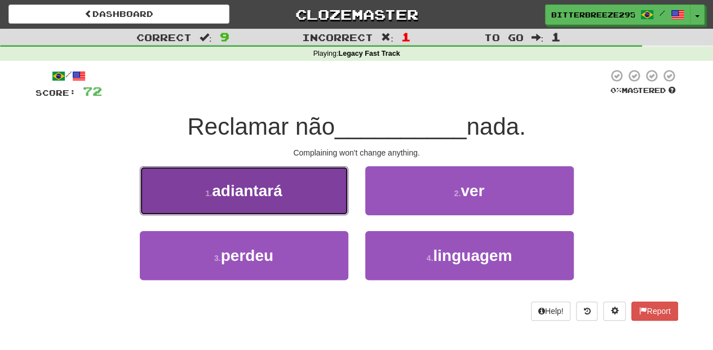
click at [328, 206] on button "1 . adiantará" at bounding box center [244, 190] width 209 height 49
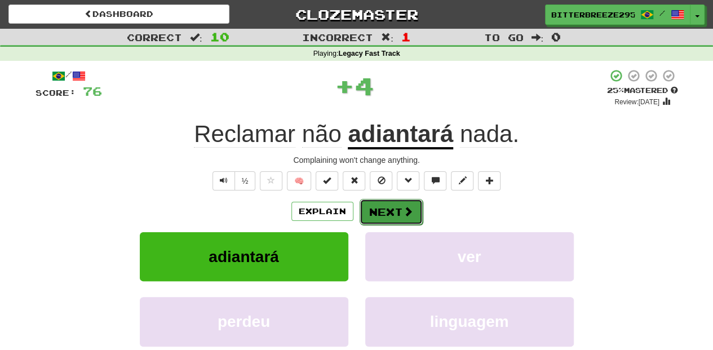
click at [375, 213] on button "Next" at bounding box center [391, 212] width 63 height 26
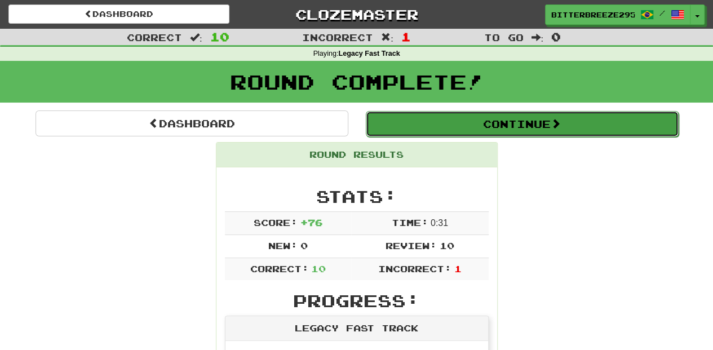
click at [417, 126] on button "Continue" at bounding box center [522, 124] width 313 height 26
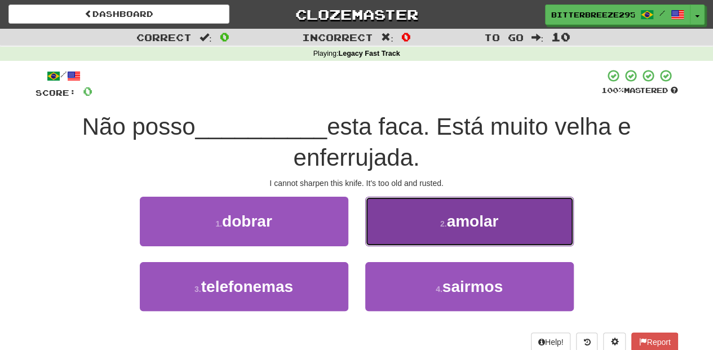
click at [404, 237] on button "2 . amolar" at bounding box center [469, 221] width 209 height 49
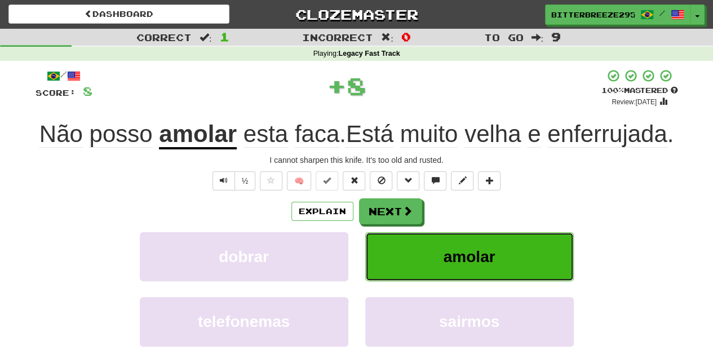
click at [404, 237] on button "amolar" at bounding box center [469, 256] width 209 height 49
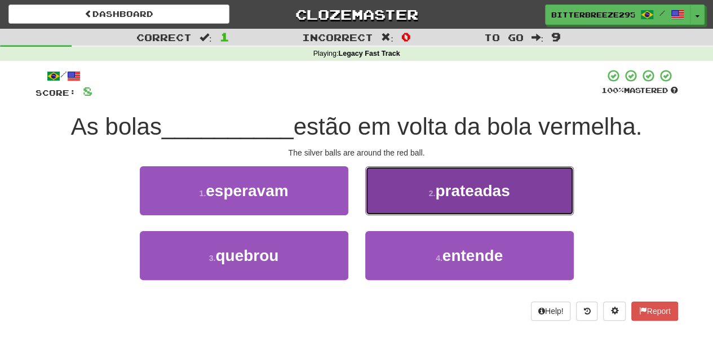
click at [396, 207] on button "2 . prateadas" at bounding box center [469, 190] width 209 height 49
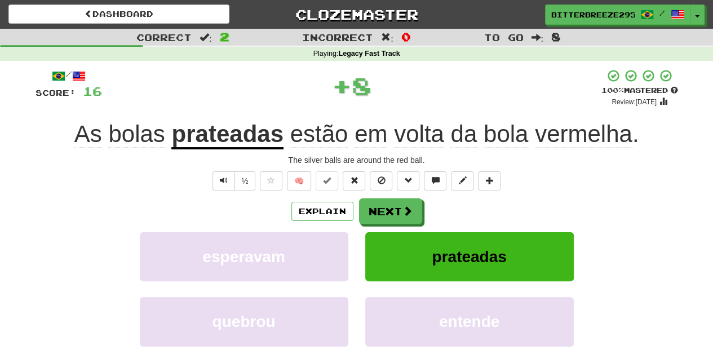
click at [396, 207] on button "Next" at bounding box center [390, 212] width 63 height 26
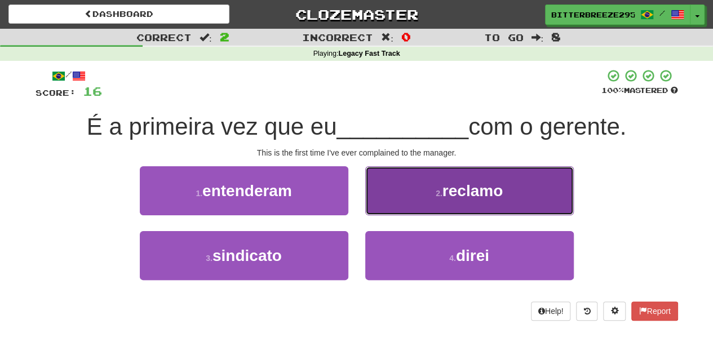
click at [373, 212] on button "2 . reclamo" at bounding box center [469, 190] width 209 height 49
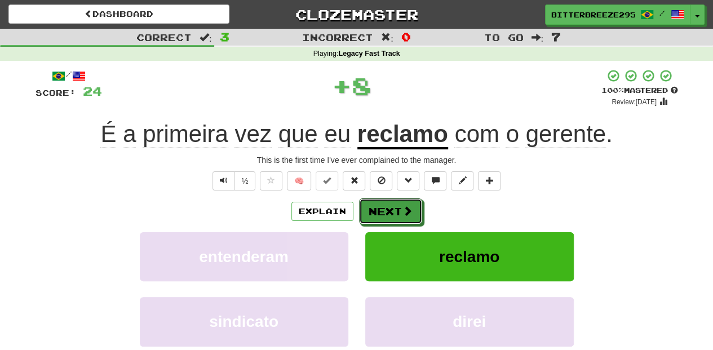
click at [373, 212] on button "Next" at bounding box center [390, 212] width 63 height 26
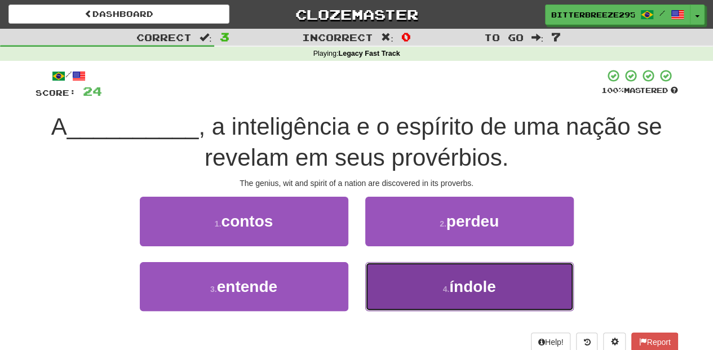
click at [380, 268] on button "4 . índole" at bounding box center [469, 286] width 209 height 49
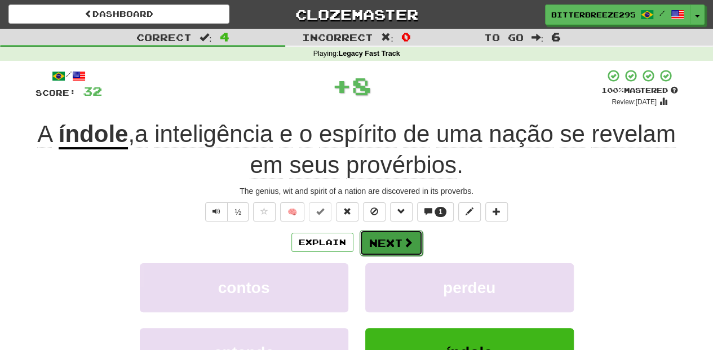
click at [373, 233] on button "Next" at bounding box center [391, 243] width 63 height 26
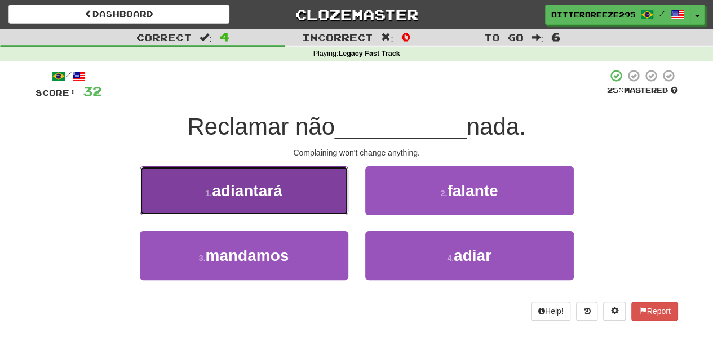
drag, startPoint x: 303, startPoint y: 210, endPoint x: 359, endPoint y: 226, distance: 57.9
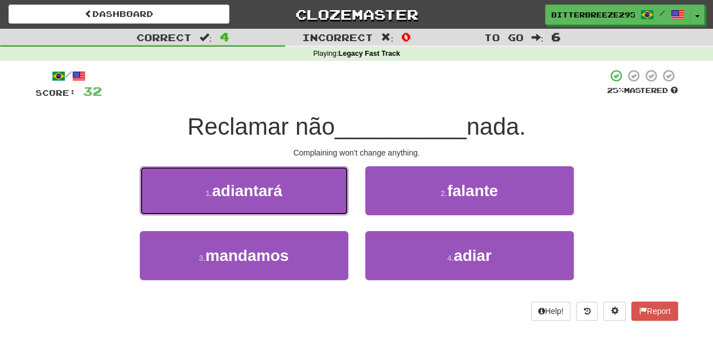
click at [306, 211] on button "1 . adiantará" at bounding box center [244, 190] width 209 height 49
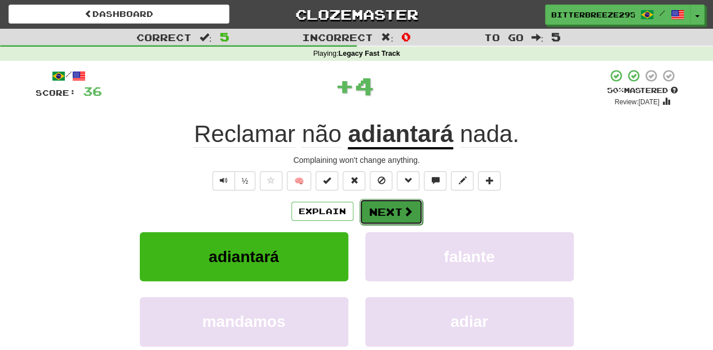
click at [368, 221] on button "Next" at bounding box center [391, 212] width 63 height 26
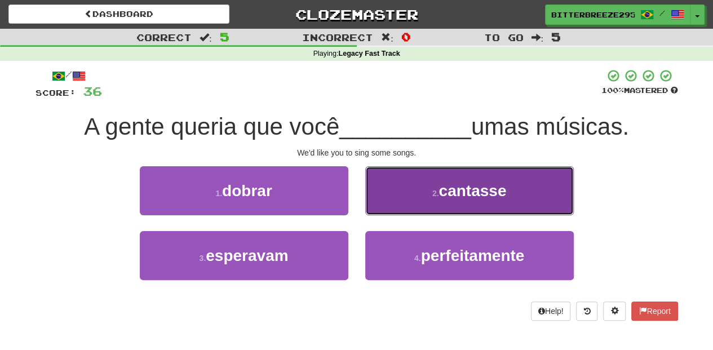
click at [385, 209] on button "2 . cantasse" at bounding box center [469, 190] width 209 height 49
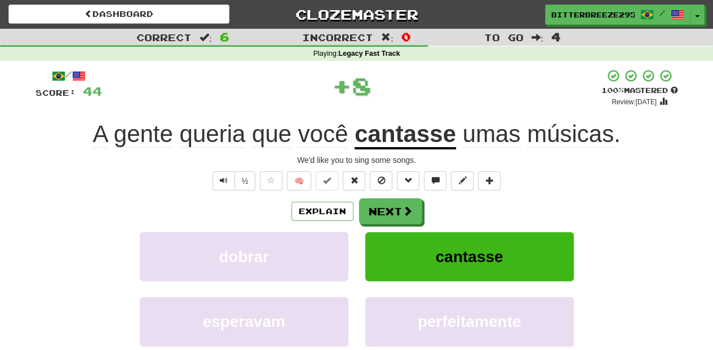
click at [385, 209] on button "Next" at bounding box center [390, 212] width 63 height 26
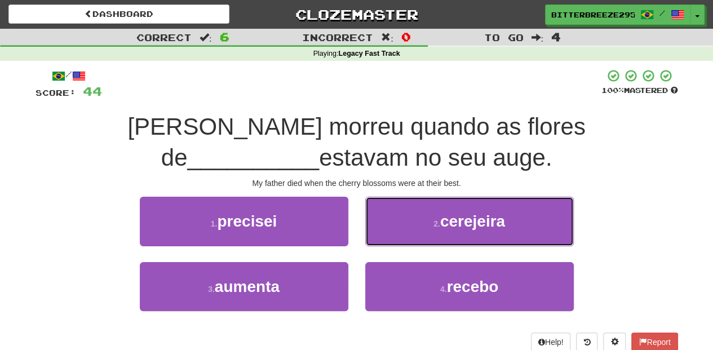
click at [386, 227] on button "2 . cerejeira" at bounding box center [469, 221] width 209 height 49
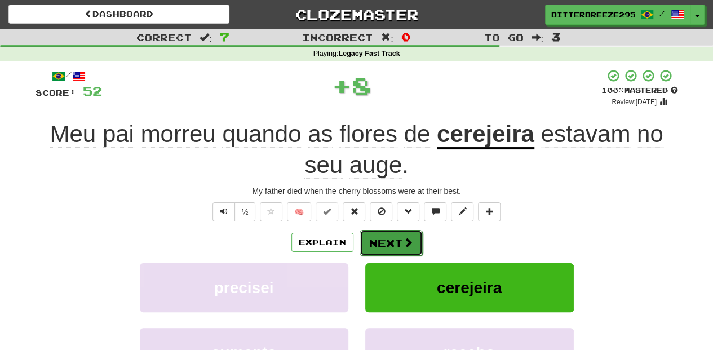
click at [381, 233] on button "Next" at bounding box center [391, 243] width 63 height 26
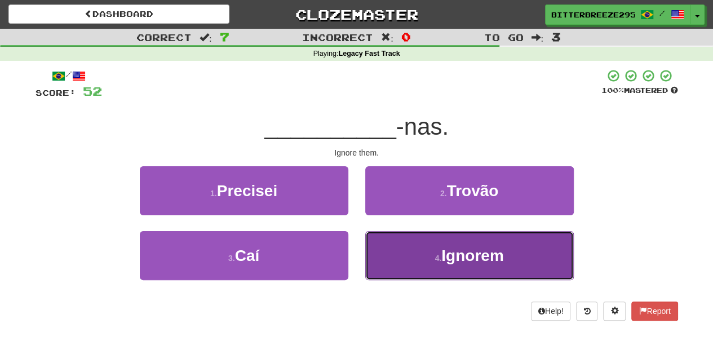
click at [377, 262] on button "4 . Ignorem" at bounding box center [469, 255] width 209 height 49
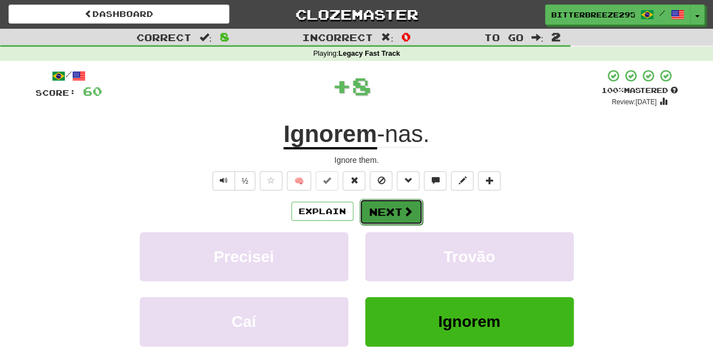
click at [374, 219] on button "Next" at bounding box center [391, 212] width 63 height 26
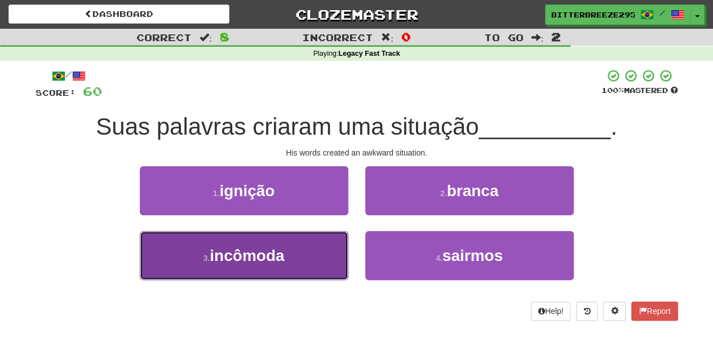
click at [329, 252] on button "3 . incômoda" at bounding box center [244, 255] width 209 height 49
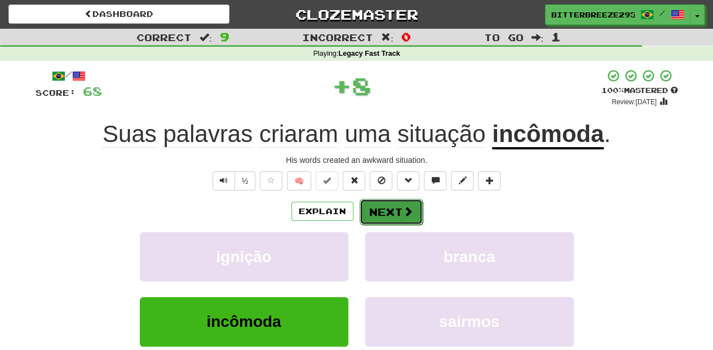
click at [372, 211] on button "Next" at bounding box center [391, 212] width 63 height 26
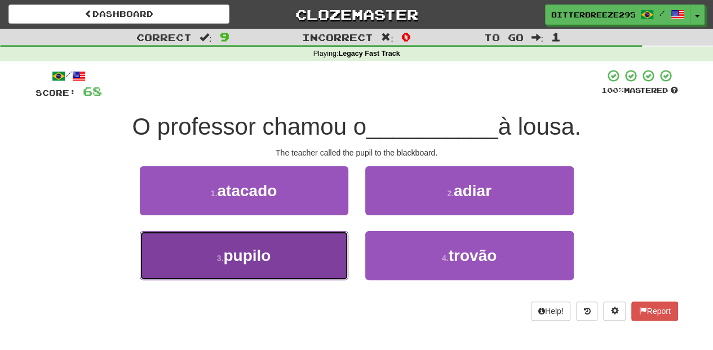
click at [311, 261] on button "3 . pupilo" at bounding box center [244, 255] width 209 height 49
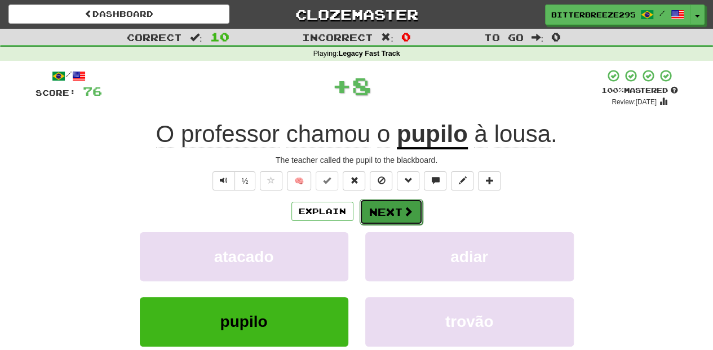
click at [371, 210] on button "Next" at bounding box center [391, 212] width 63 height 26
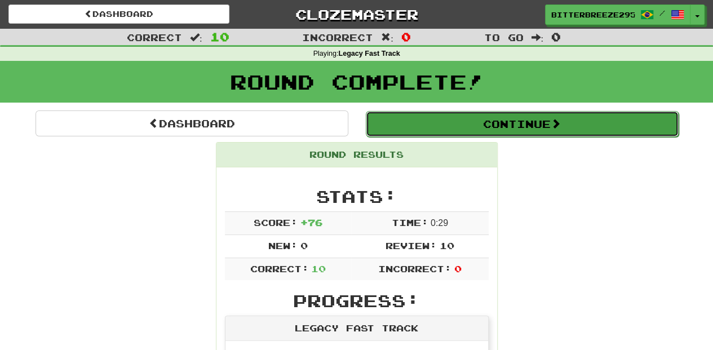
click at [412, 122] on button "Continue" at bounding box center [522, 124] width 313 height 26
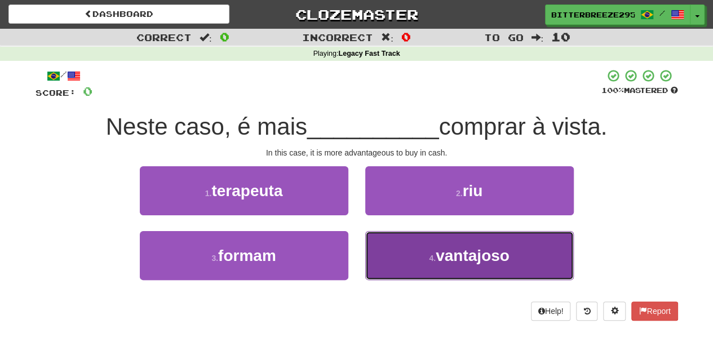
click at [414, 255] on button "4 . vantajoso" at bounding box center [469, 255] width 209 height 49
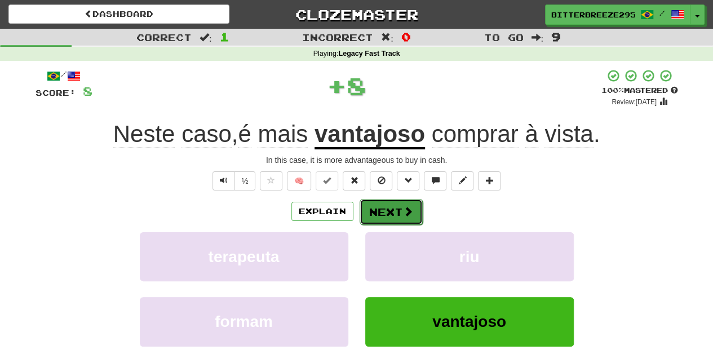
click at [384, 212] on button "Next" at bounding box center [391, 212] width 63 height 26
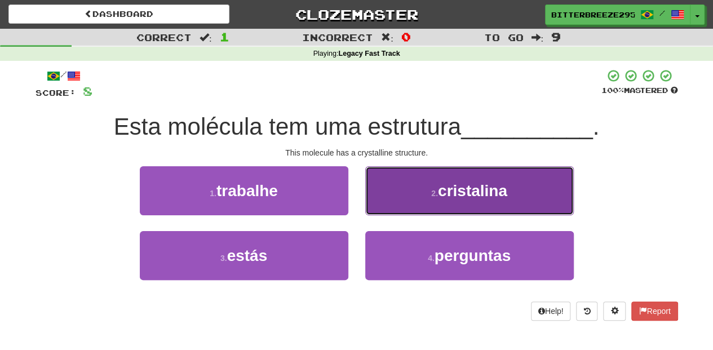
click at [385, 201] on button "2 . cristalina" at bounding box center [469, 190] width 209 height 49
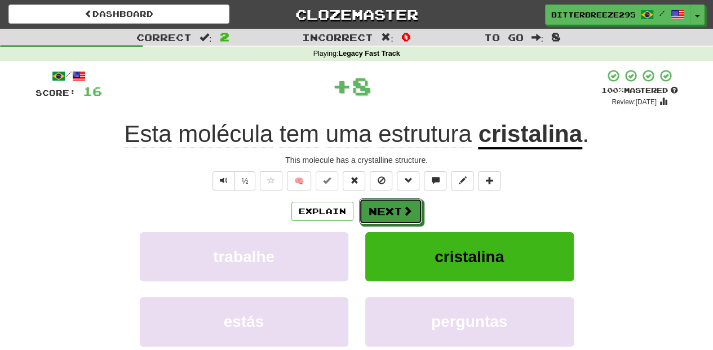
click at [379, 201] on button "Next" at bounding box center [390, 212] width 63 height 26
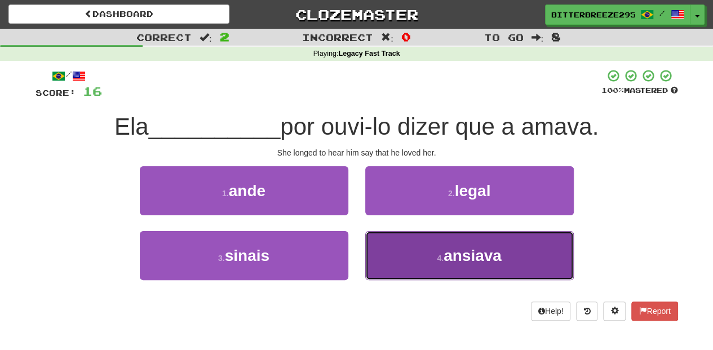
click at [391, 249] on button "4 . ansiava" at bounding box center [469, 255] width 209 height 49
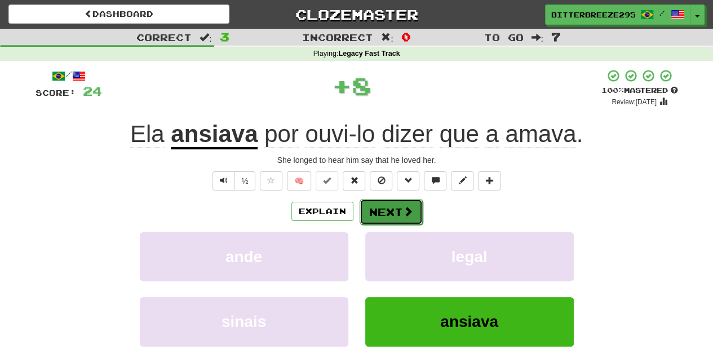
click at [374, 217] on button "Next" at bounding box center [391, 212] width 63 height 26
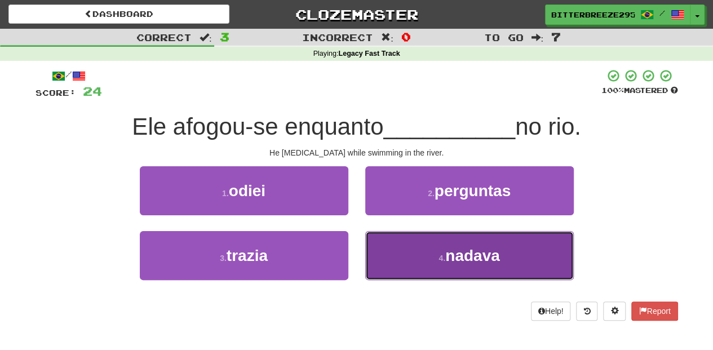
click at [401, 253] on button "4 . nadava" at bounding box center [469, 255] width 209 height 49
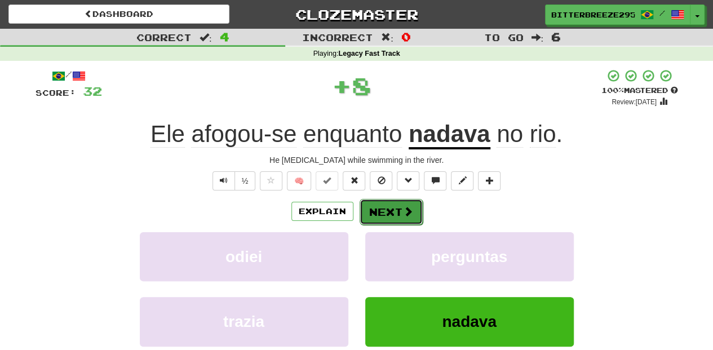
click at [379, 210] on button "Next" at bounding box center [391, 212] width 63 height 26
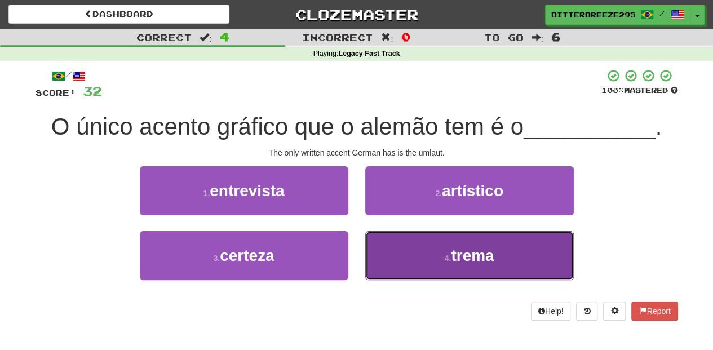
click at [407, 256] on button "4 . trema" at bounding box center [469, 255] width 209 height 49
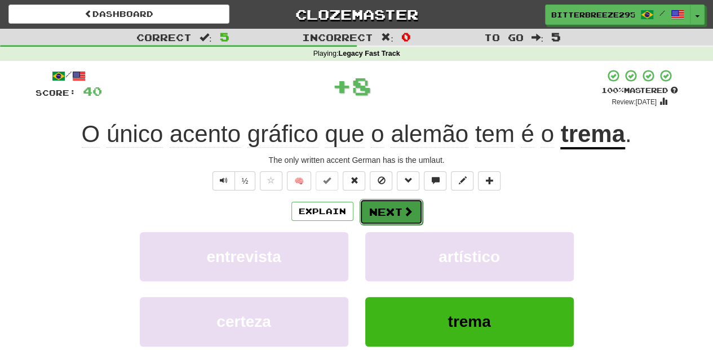
click at [381, 213] on button "Next" at bounding box center [391, 212] width 63 height 26
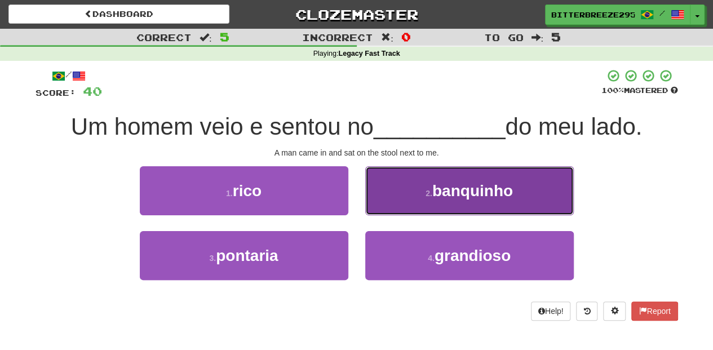
click at [382, 207] on button "2 . banquinho" at bounding box center [469, 190] width 209 height 49
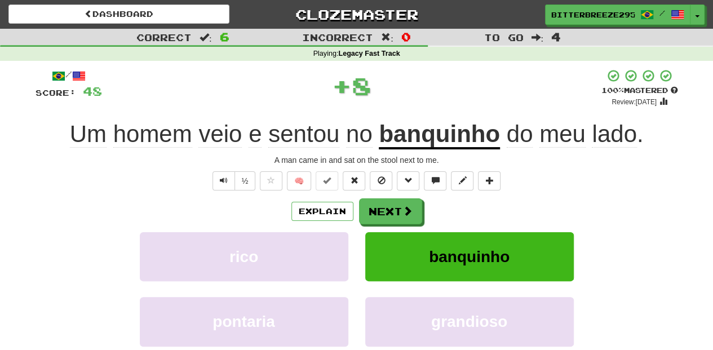
click at [382, 207] on button "Next" at bounding box center [390, 212] width 63 height 26
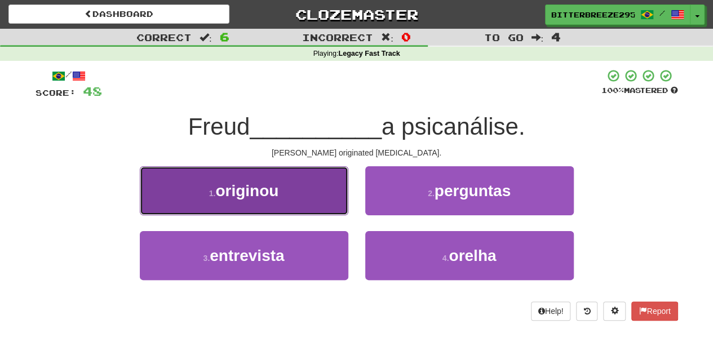
click at [307, 200] on button "1 . originou" at bounding box center [244, 190] width 209 height 49
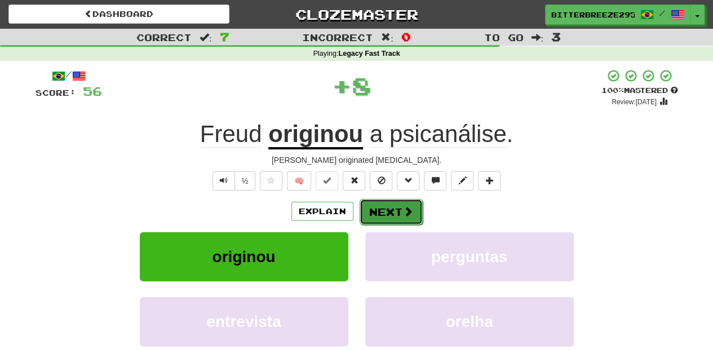
click at [379, 214] on button "Next" at bounding box center [391, 212] width 63 height 26
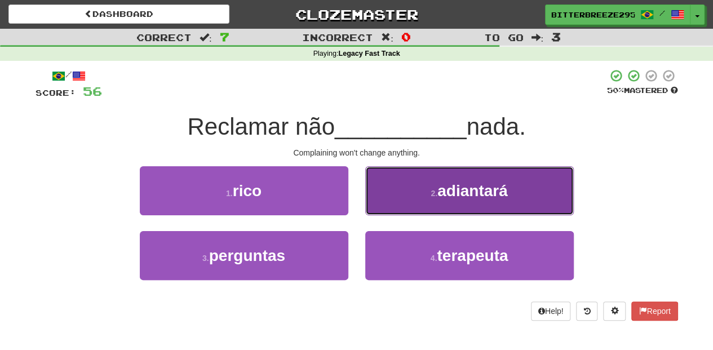
click at [382, 207] on button "2 . adiantará" at bounding box center [469, 190] width 209 height 49
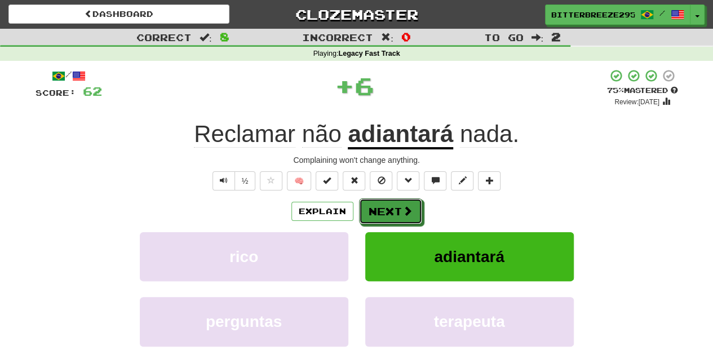
click at [382, 207] on button "Next" at bounding box center [390, 212] width 63 height 26
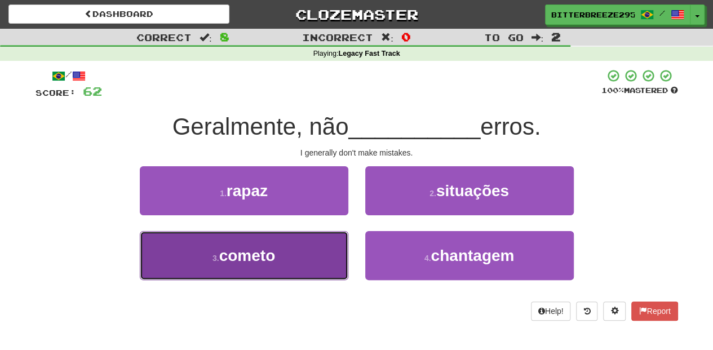
click at [310, 246] on button "3 . cometo" at bounding box center [244, 255] width 209 height 49
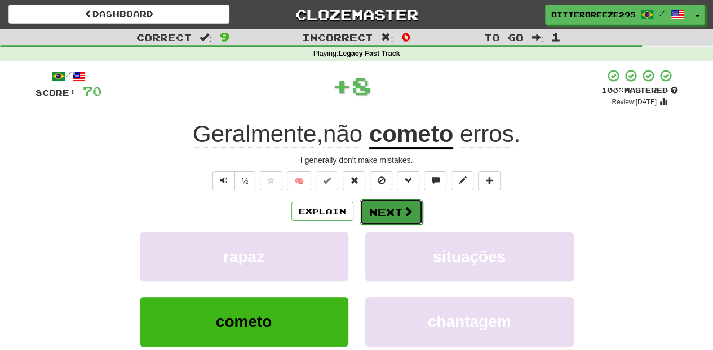
click at [362, 214] on button "Next" at bounding box center [391, 212] width 63 height 26
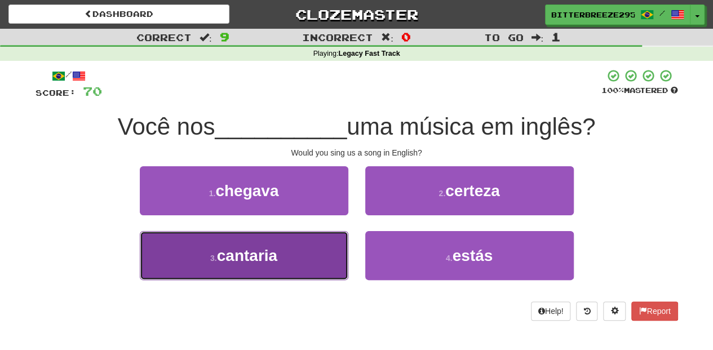
click at [318, 246] on button "3 . cantaria" at bounding box center [244, 255] width 209 height 49
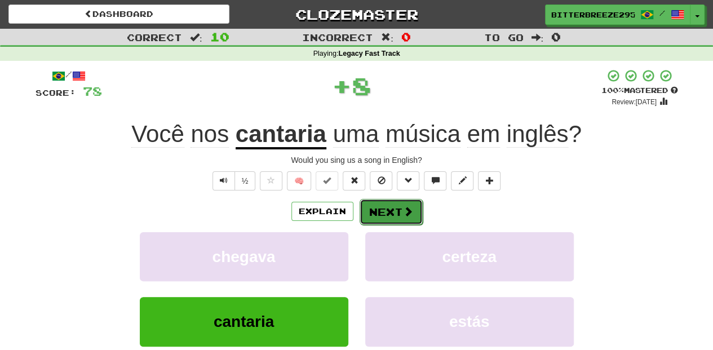
click at [391, 213] on button "Next" at bounding box center [391, 212] width 63 height 26
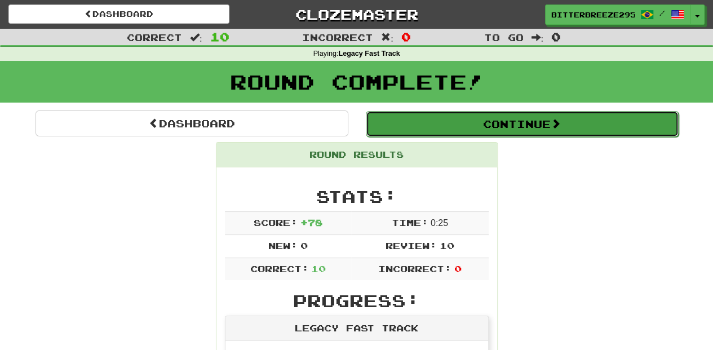
click at [419, 131] on button "Continue" at bounding box center [522, 124] width 313 height 26
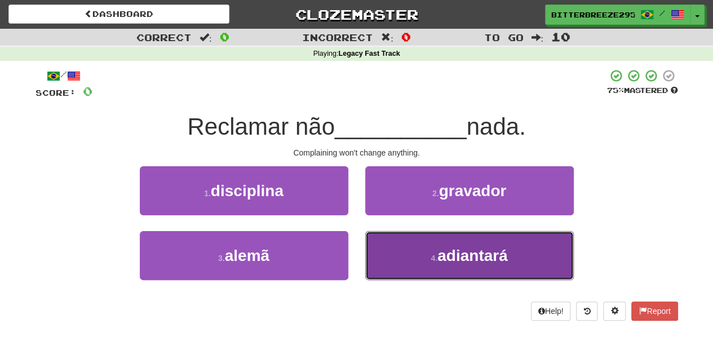
click at [433, 249] on button "4 . adiantará" at bounding box center [469, 255] width 209 height 49
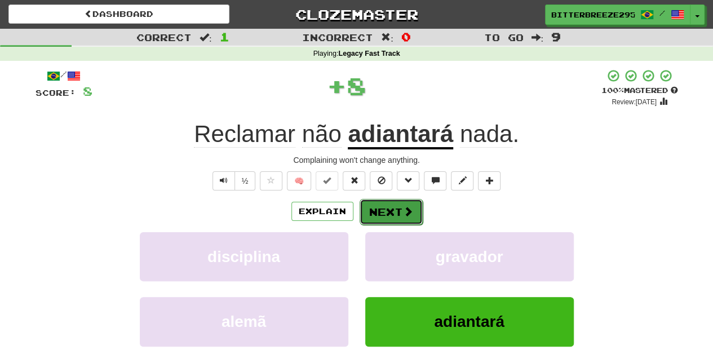
click at [372, 203] on button "Next" at bounding box center [391, 212] width 63 height 26
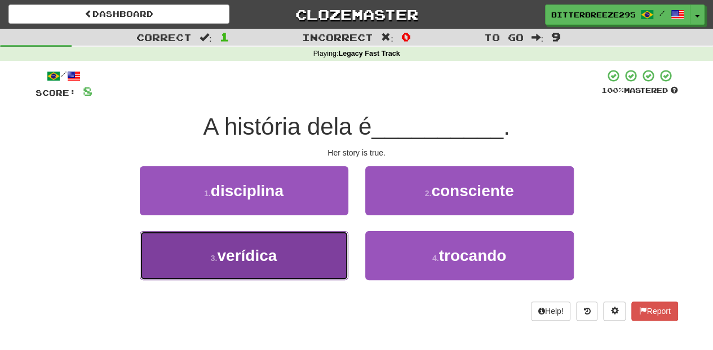
click at [298, 250] on button "3 . verídica" at bounding box center [244, 255] width 209 height 49
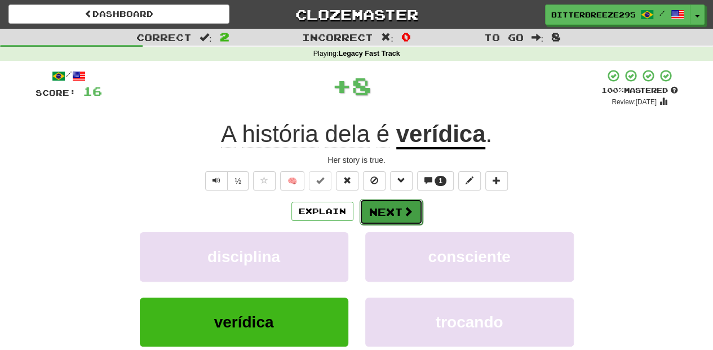
click at [379, 213] on button "Next" at bounding box center [391, 212] width 63 height 26
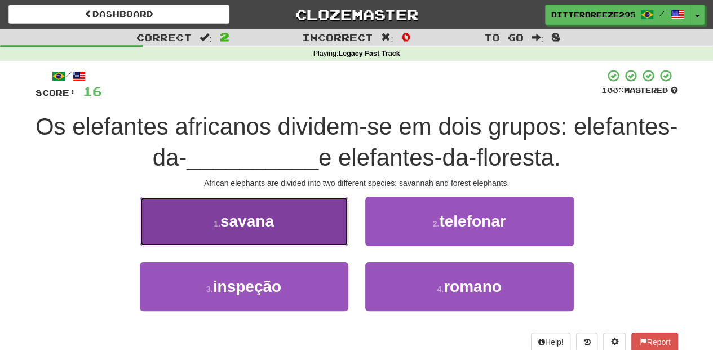
drag, startPoint x: 298, startPoint y: 222, endPoint x: 323, endPoint y: 227, distance: 25.3
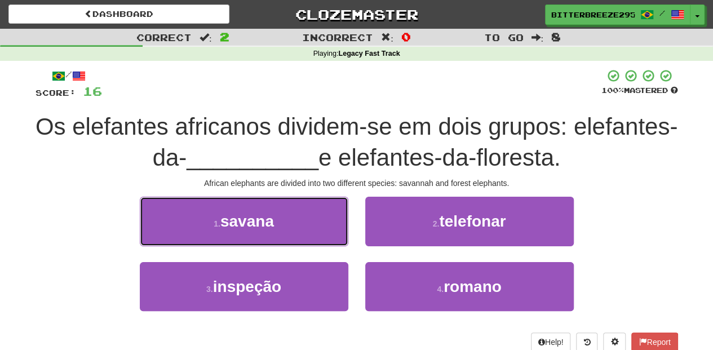
click at [298, 222] on button "1 . savana" at bounding box center [244, 221] width 209 height 49
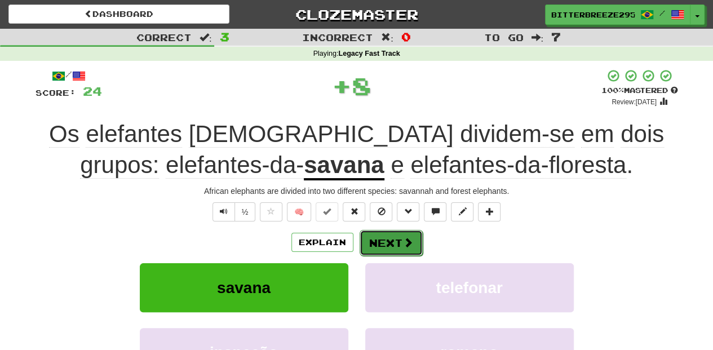
click at [371, 237] on button "Next" at bounding box center [391, 243] width 63 height 26
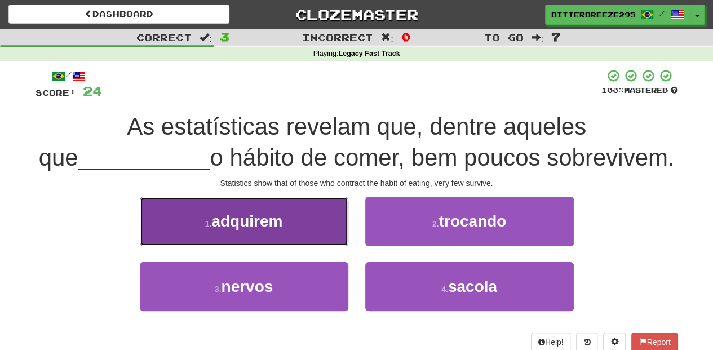
click at [306, 239] on button "1 . adquirem" at bounding box center [244, 221] width 209 height 49
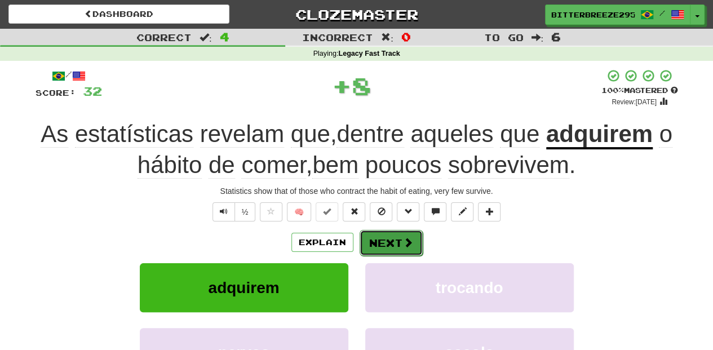
click at [369, 242] on button "Next" at bounding box center [391, 243] width 63 height 26
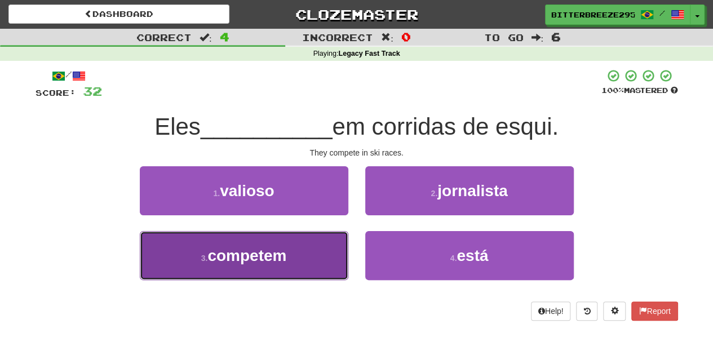
click at [296, 253] on button "3 . competem" at bounding box center [244, 255] width 209 height 49
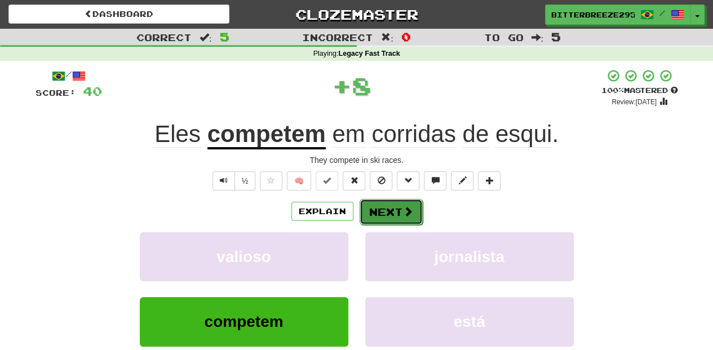
click at [365, 214] on button "Next" at bounding box center [391, 212] width 63 height 26
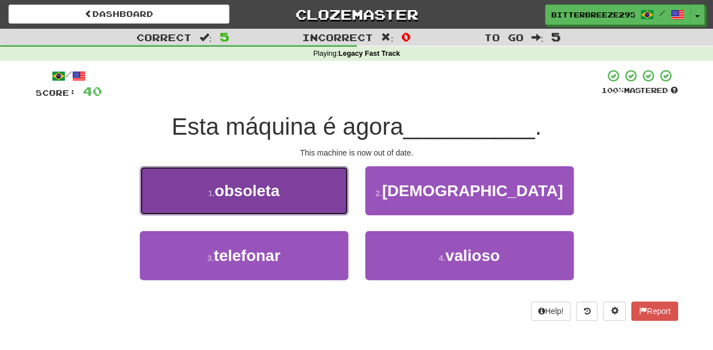
click at [297, 197] on button "1 . obsoleta" at bounding box center [244, 190] width 209 height 49
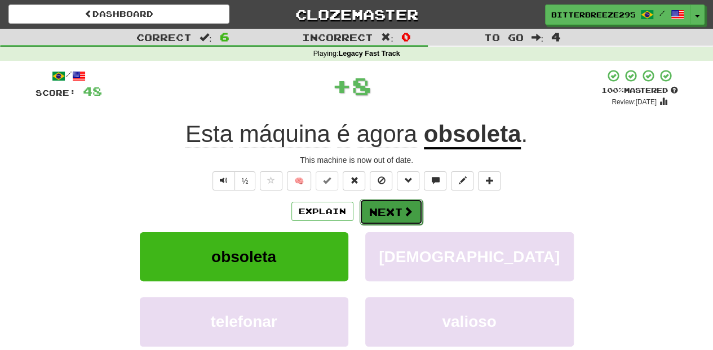
click at [369, 209] on button "Next" at bounding box center [391, 212] width 63 height 26
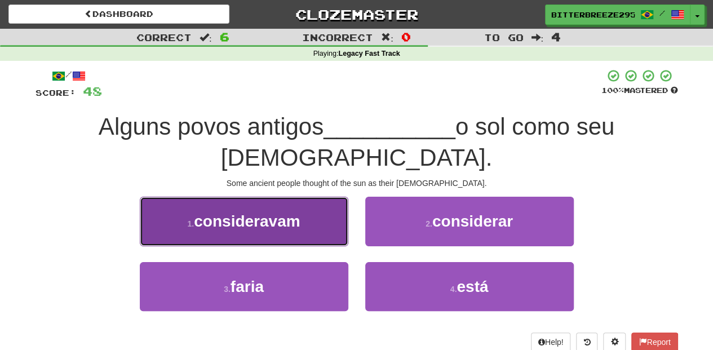
click at [301, 201] on button "1 . consideravam" at bounding box center [244, 221] width 209 height 49
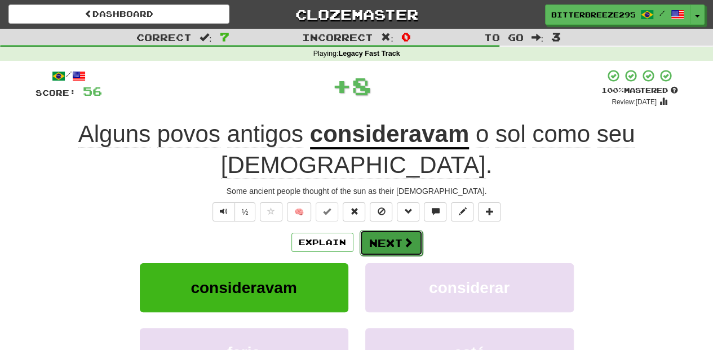
click at [393, 230] on button "Next" at bounding box center [391, 243] width 63 height 26
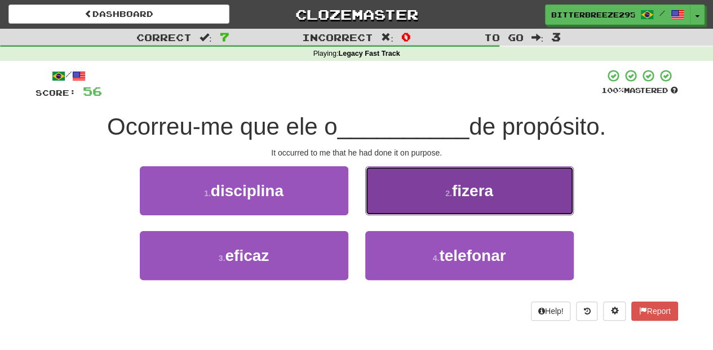
click at [390, 208] on button "2 . fizera" at bounding box center [469, 190] width 209 height 49
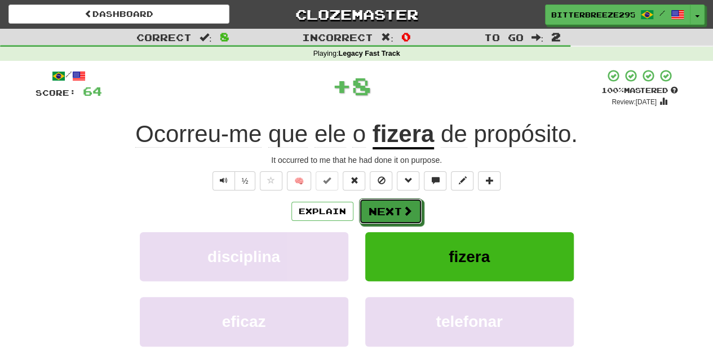
click at [383, 209] on button "Next" at bounding box center [390, 212] width 63 height 26
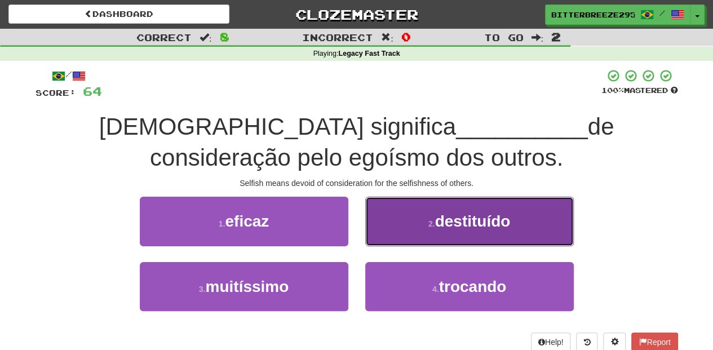
click at [386, 238] on button "2 . destituído" at bounding box center [469, 221] width 209 height 49
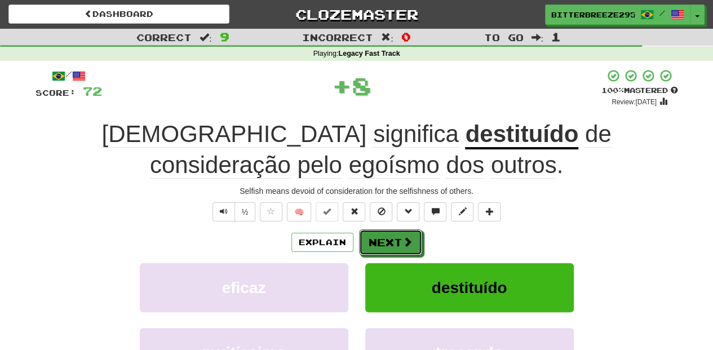
click at [386, 238] on button "Next" at bounding box center [390, 243] width 63 height 26
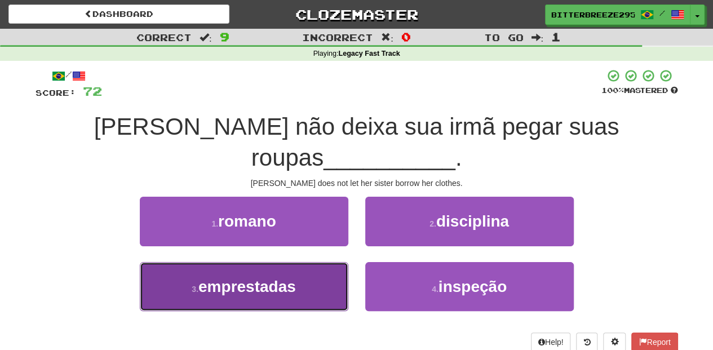
click at [298, 262] on button "3 . emprestadas" at bounding box center [244, 286] width 209 height 49
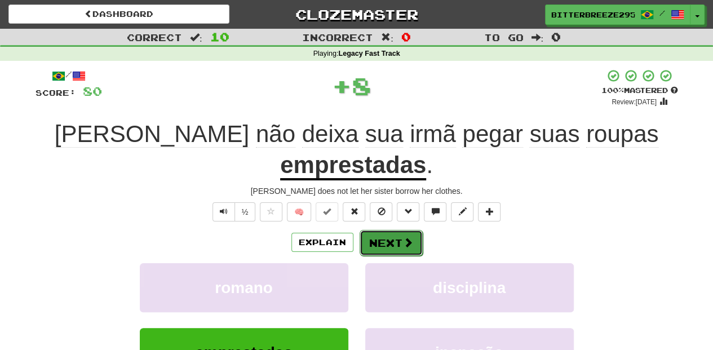
click at [374, 230] on button "Next" at bounding box center [391, 243] width 63 height 26
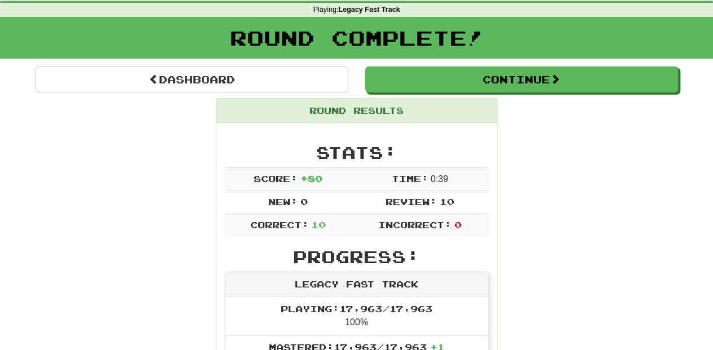
scroll to position [37, 0]
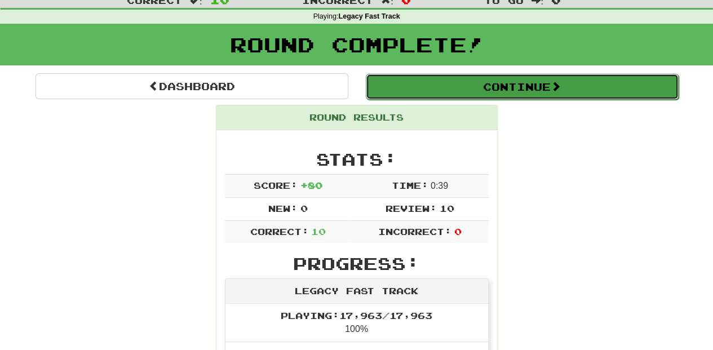
click at [435, 86] on button "Continue" at bounding box center [522, 87] width 313 height 26
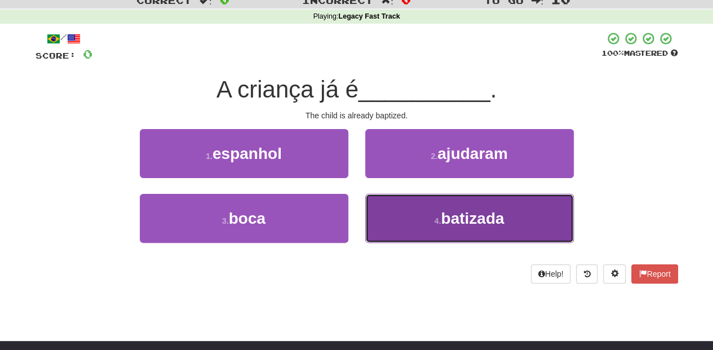
click at [396, 214] on button "4 . batizada" at bounding box center [469, 218] width 209 height 49
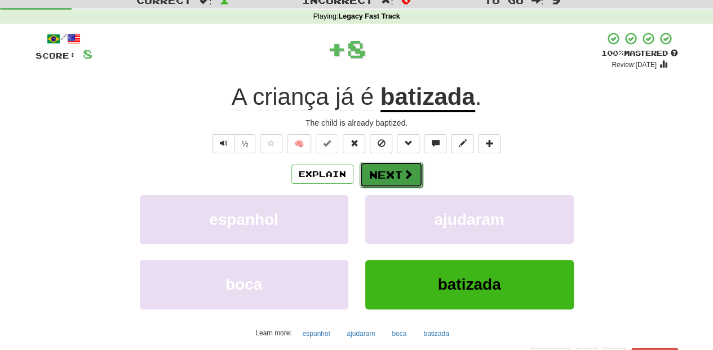
click at [371, 174] on button "Next" at bounding box center [391, 175] width 63 height 26
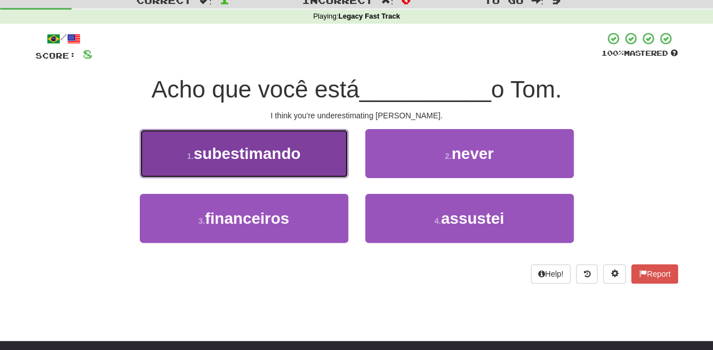
click at [310, 166] on button "1 . subestimando" at bounding box center [244, 153] width 209 height 49
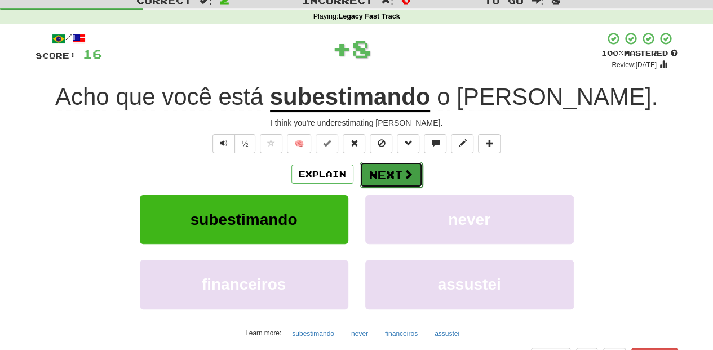
click at [374, 174] on button "Next" at bounding box center [391, 175] width 63 height 26
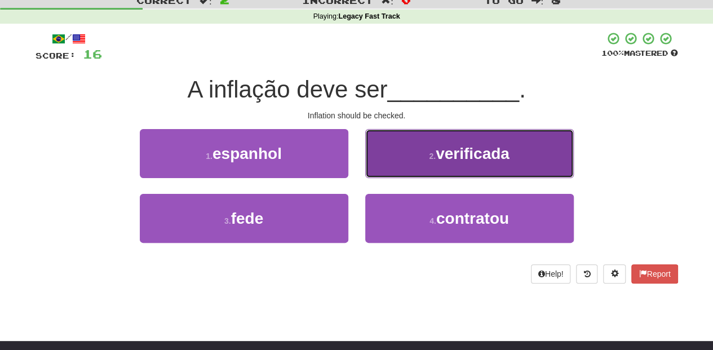
click at [393, 161] on button "2 . verificada" at bounding box center [469, 153] width 209 height 49
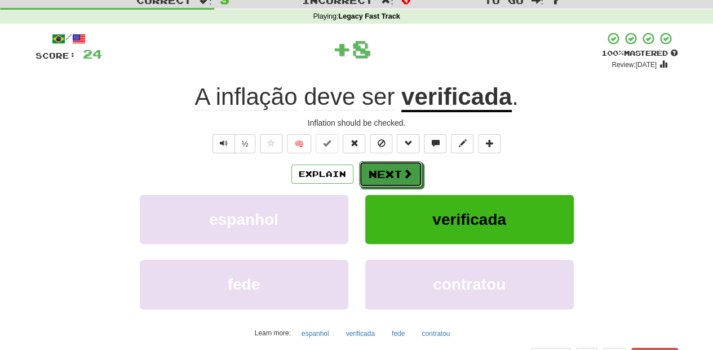
click at [389, 161] on button "Next" at bounding box center [390, 174] width 63 height 26
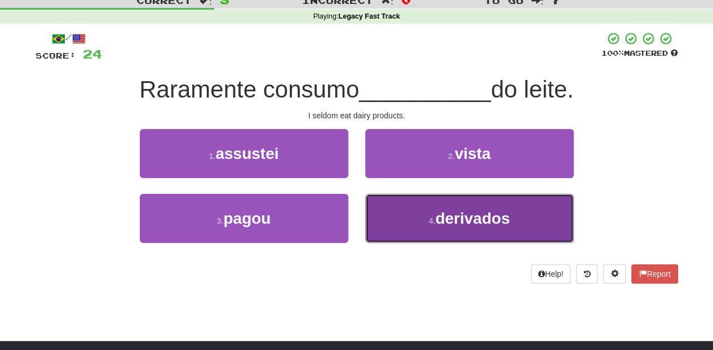
click at [410, 210] on button "4 . derivados" at bounding box center [469, 218] width 209 height 49
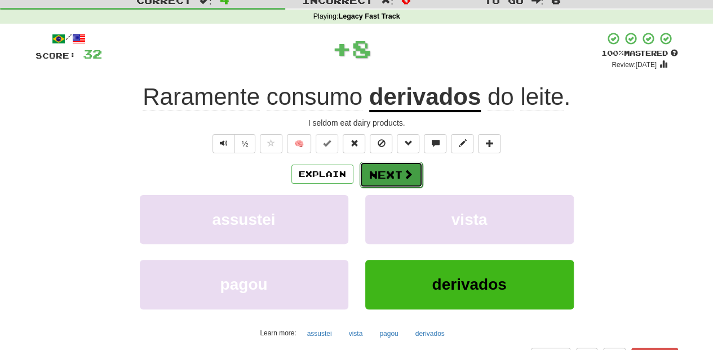
click at [382, 174] on button "Next" at bounding box center [391, 175] width 63 height 26
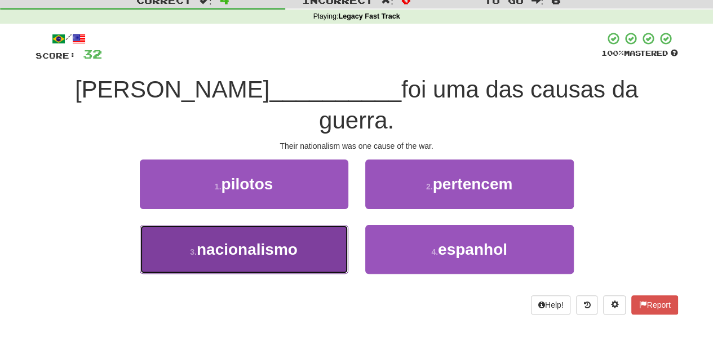
click at [307, 225] on button "3 . nacionalismo" at bounding box center [244, 249] width 209 height 49
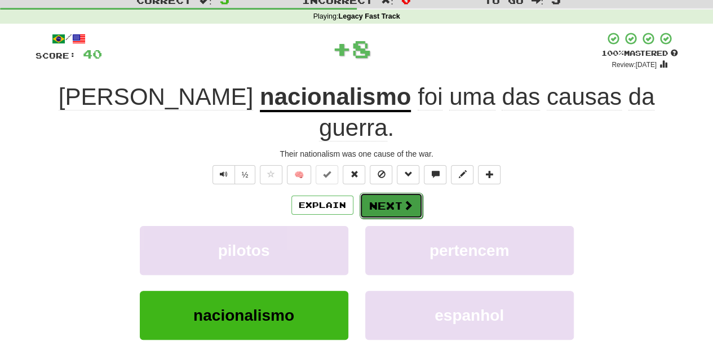
click at [385, 193] on button "Next" at bounding box center [391, 206] width 63 height 26
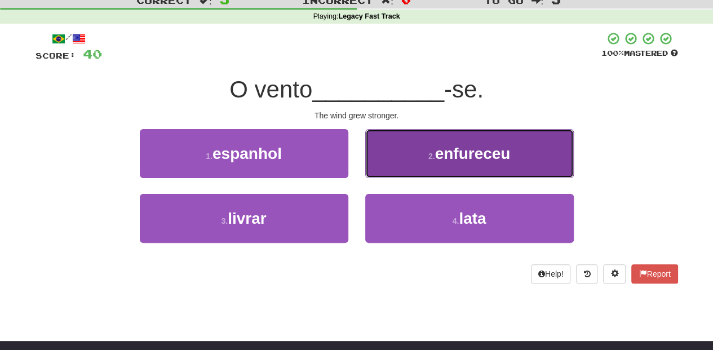
click at [383, 176] on button "2 . enfureceu" at bounding box center [469, 153] width 209 height 49
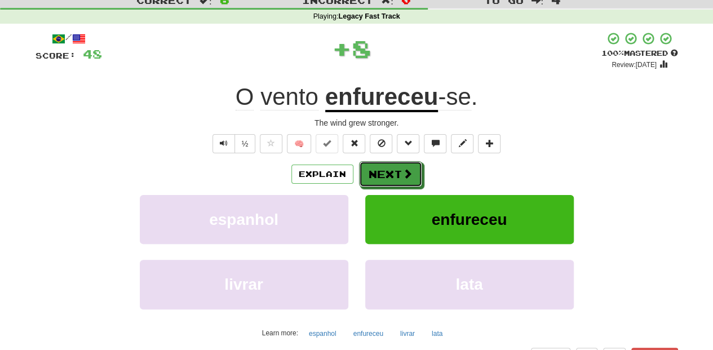
click at [383, 176] on button "Next" at bounding box center [390, 174] width 63 height 26
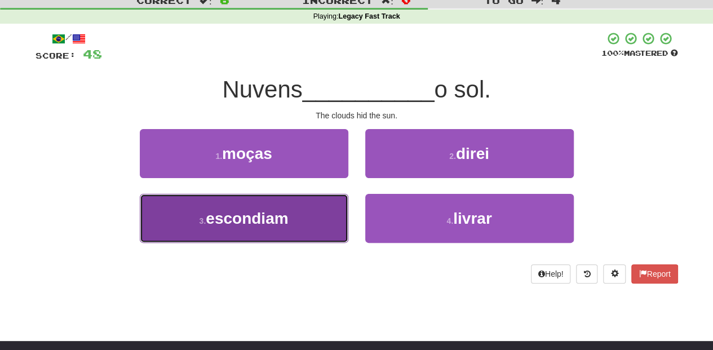
click at [309, 219] on button "3 . escondiam" at bounding box center [244, 218] width 209 height 49
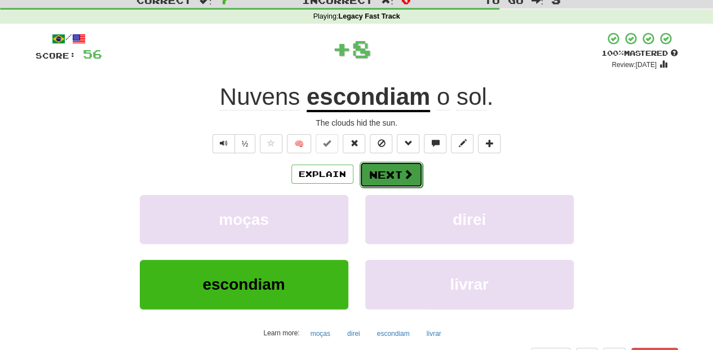
click at [378, 178] on button "Next" at bounding box center [391, 175] width 63 height 26
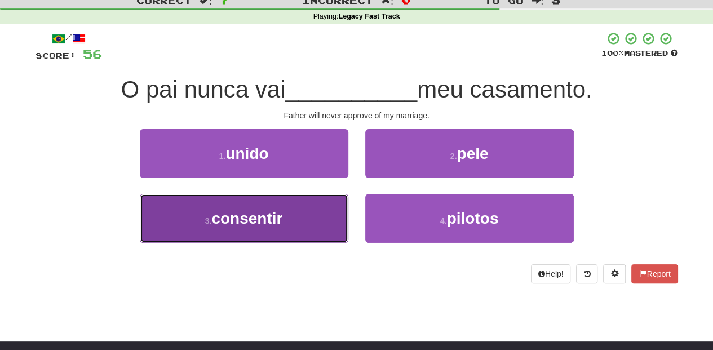
click at [292, 210] on button "3 . consentir" at bounding box center [244, 218] width 209 height 49
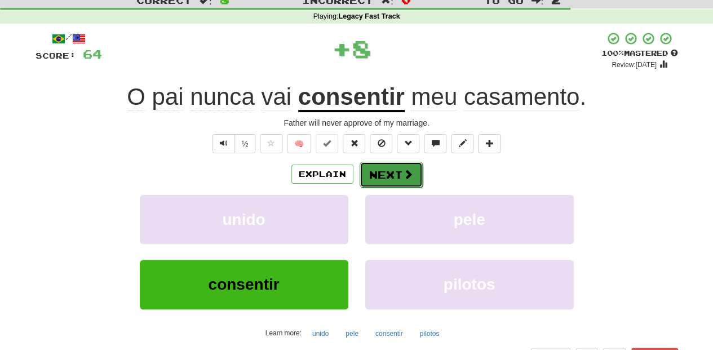
click at [412, 172] on button "Next" at bounding box center [391, 175] width 63 height 26
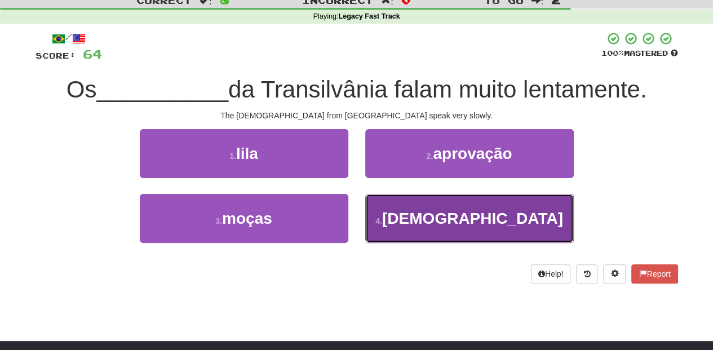
click at [386, 215] on button "4 . romenos" at bounding box center [469, 218] width 209 height 49
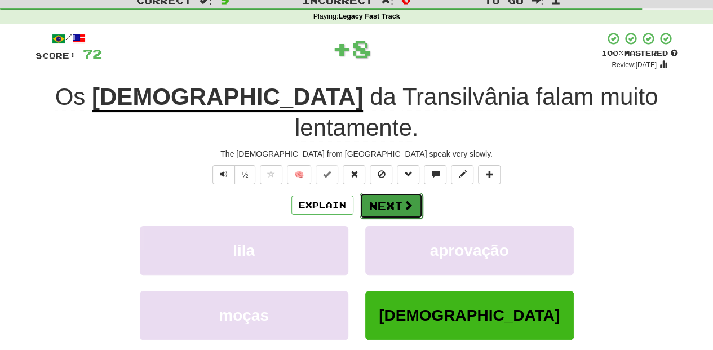
click at [381, 193] on button "Next" at bounding box center [391, 206] width 63 height 26
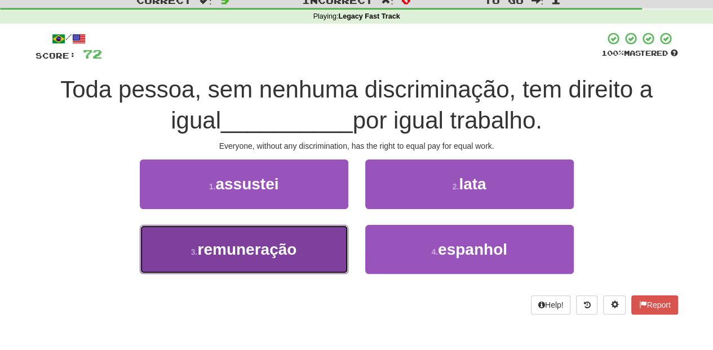
click at [311, 240] on button "3 . remuneração" at bounding box center [244, 249] width 209 height 49
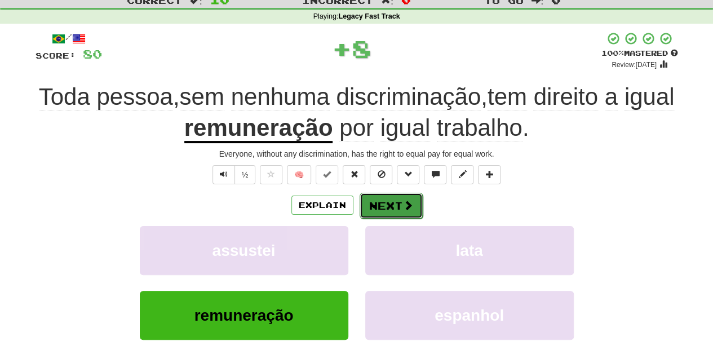
click at [381, 204] on button "Next" at bounding box center [391, 206] width 63 height 26
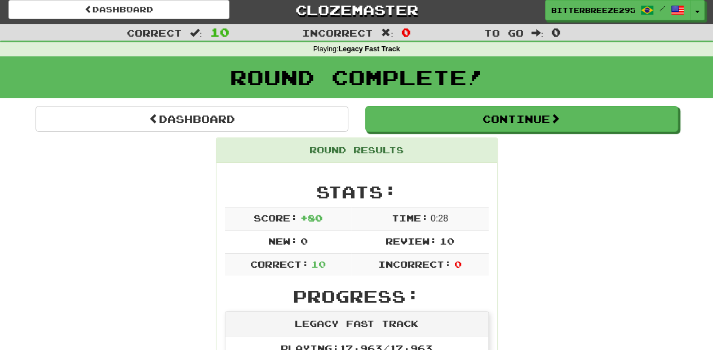
scroll to position [0, 0]
